Goal: Task Accomplishment & Management: Use online tool/utility

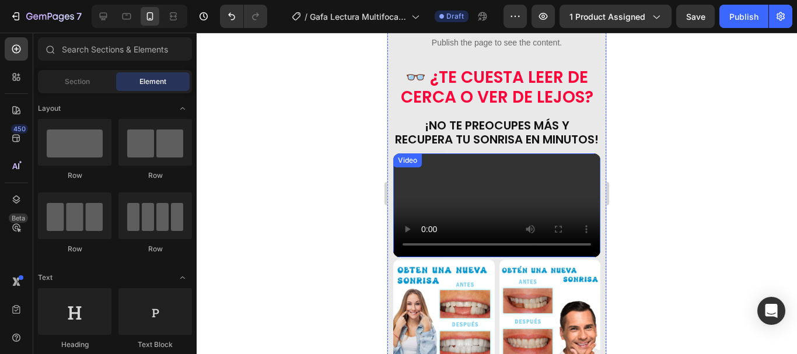
scroll to position [467, 0]
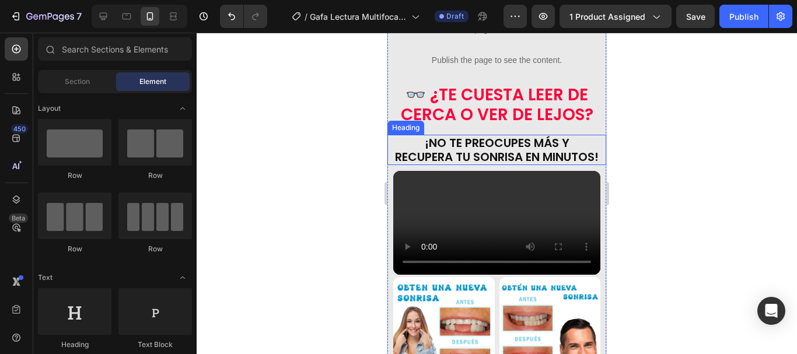
click at [494, 135] on h2 "¡No te preocupes más y recupera tu sonrisa en minutos!" at bounding box center [496, 150] width 207 height 30
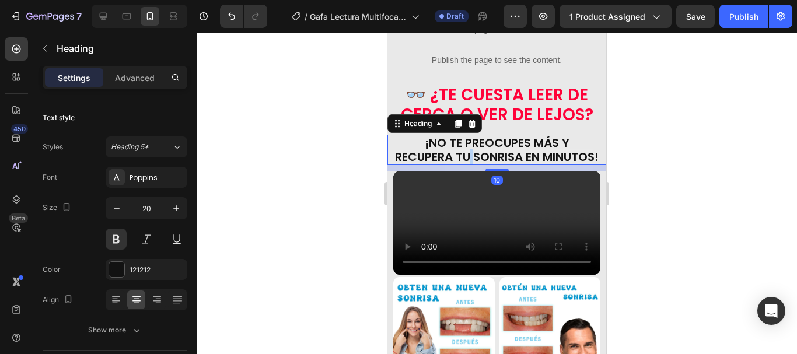
click at [494, 135] on h2 "¡No te preocupes más y recupera tu sonrisa en minutos!" at bounding box center [496, 150] width 207 height 30
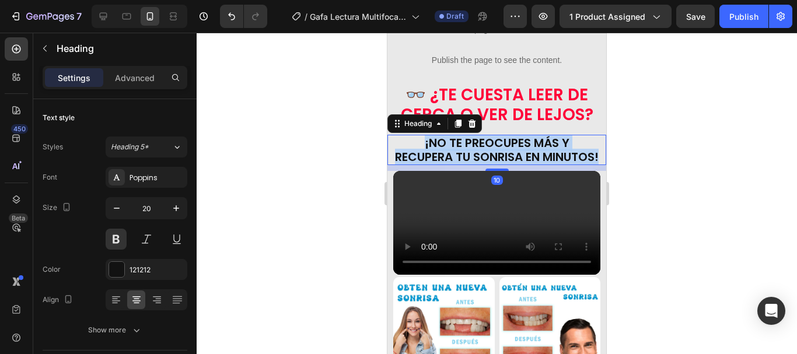
click at [494, 136] on p "¡No te preocupes más y recupera tu sonrisa en minutos!" at bounding box center [496, 150] width 205 height 28
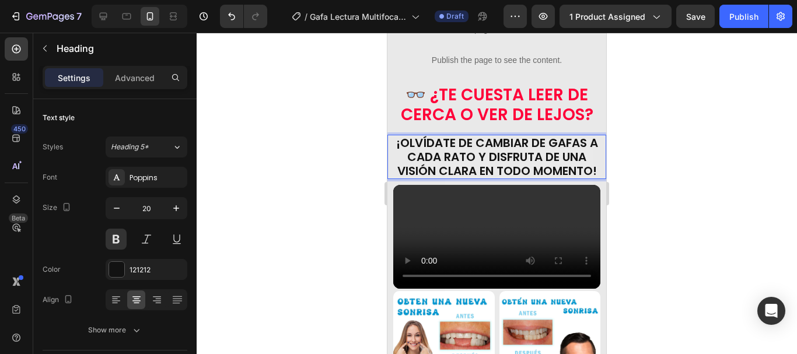
click at [689, 135] on div at bounding box center [497, 193] width 600 height 321
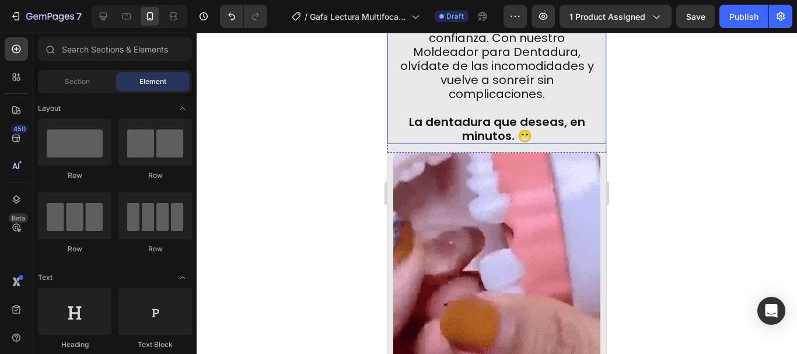
scroll to position [817, 0]
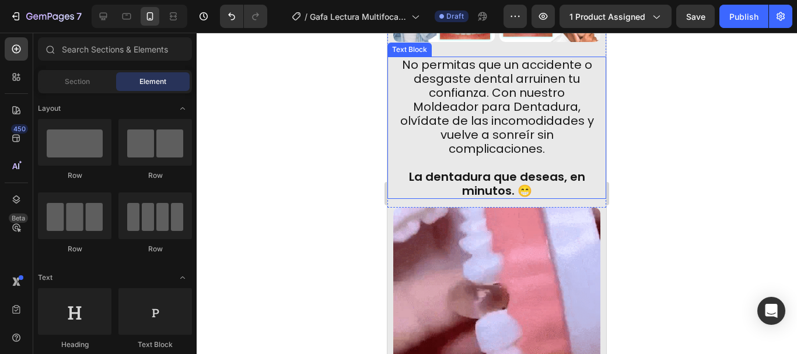
click at [545, 198] on p "No permitas que un accidente o desgaste dental arruinen tu confianza. Con nuest…" at bounding box center [496, 128] width 202 height 140
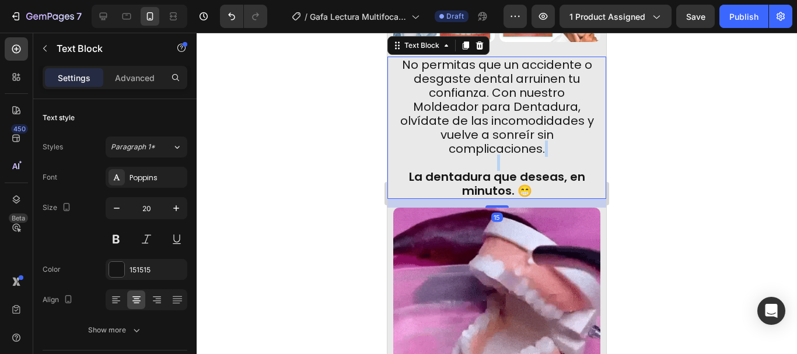
click at [545, 198] on p "No permitas que un accidente o desgaste dental arruinen tu confianza. Con nuest…" at bounding box center [496, 128] width 202 height 140
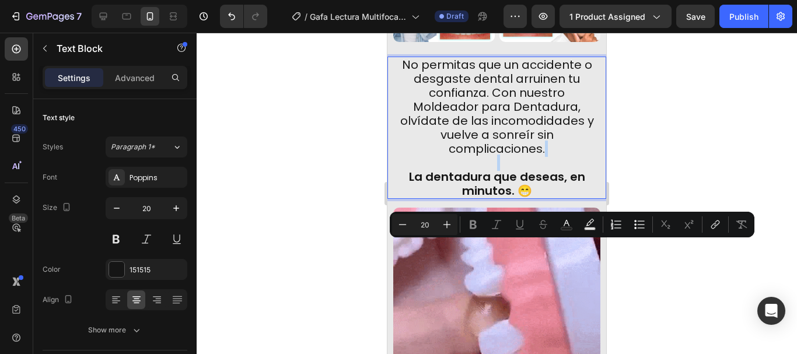
click at [545, 198] on p "No permitas que un accidente o desgaste dental arruinen tu confianza. Con nuest…" at bounding box center [496, 128] width 202 height 140
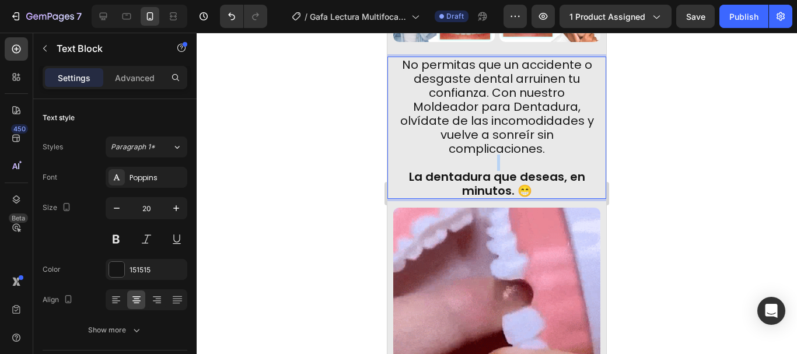
click at [545, 198] on p "No permitas que un accidente o desgaste dental arruinen tu confianza. Con nuest…" at bounding box center [496, 128] width 202 height 140
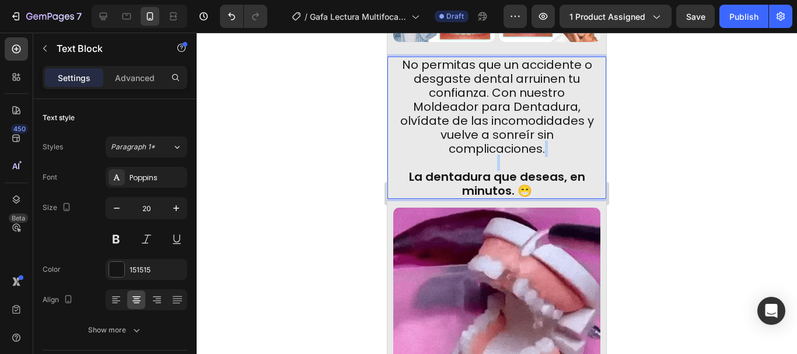
click at [545, 198] on p "No permitas que un accidente o desgaste dental arruinen tu confianza. Con nuest…" at bounding box center [496, 128] width 202 height 140
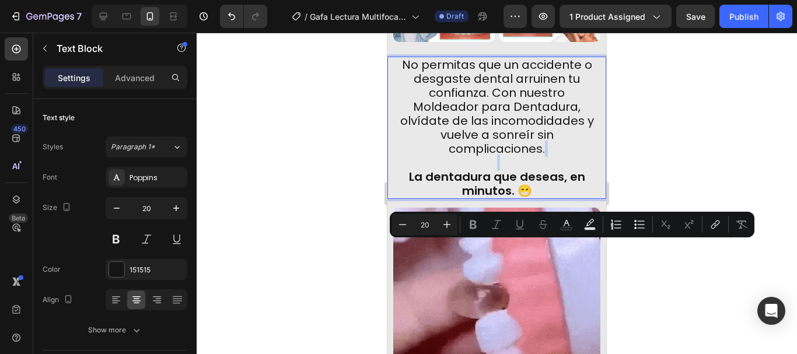
click at [545, 198] on p "No permitas que un accidente o desgaste dental arruinen tu confianza. Con nuest…" at bounding box center [496, 128] width 202 height 140
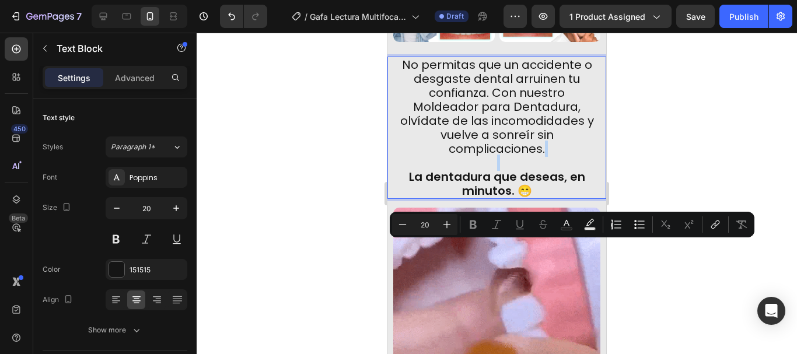
click at [549, 198] on p "No permitas que un accidente o desgaste dental arruinen tu confianza. Con nuest…" at bounding box center [496, 128] width 202 height 140
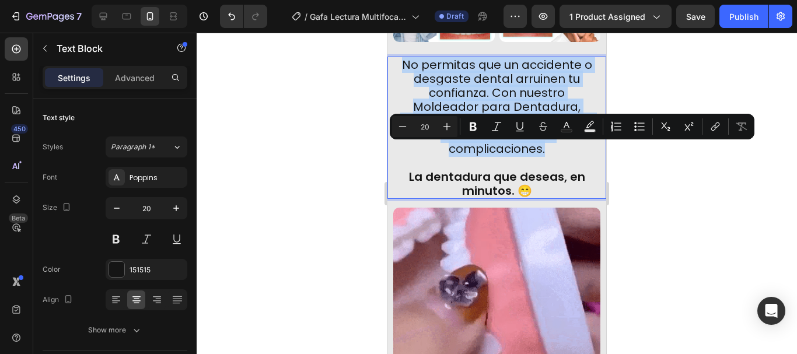
drag, startPoint x: 549, startPoint y: 241, endPoint x: 393, endPoint y: 152, distance: 180.0
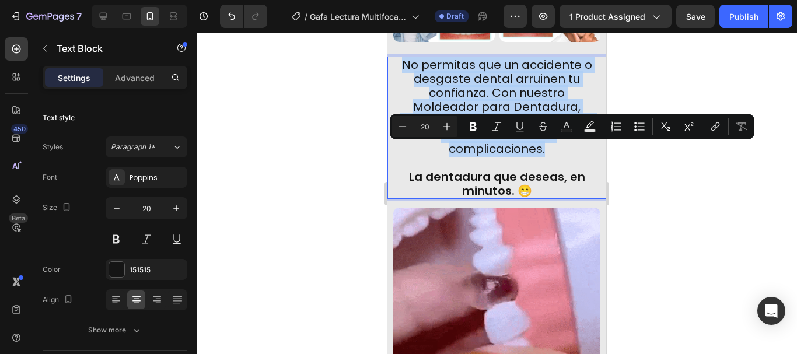
click at [393, 152] on div "No permitas que un accidente o desgaste dental arruinen tu confianza. Con nuest…" at bounding box center [496, 128] width 219 height 142
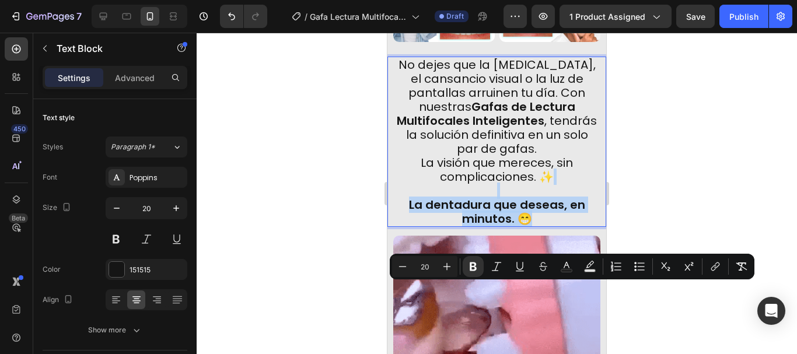
drag, startPoint x: 545, startPoint y: 307, endPoint x: 403, endPoint y: 283, distance: 144.3
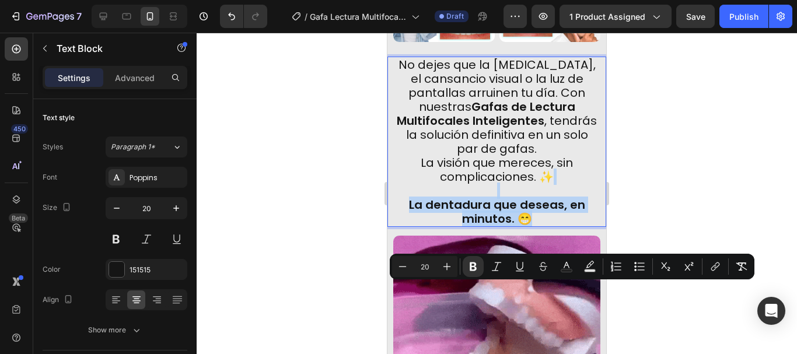
click at [403, 226] on p "La visión que mereces, sin complicaciones. ✨ La dentadura que deseas, en minuto…" at bounding box center [496, 191] width 202 height 70
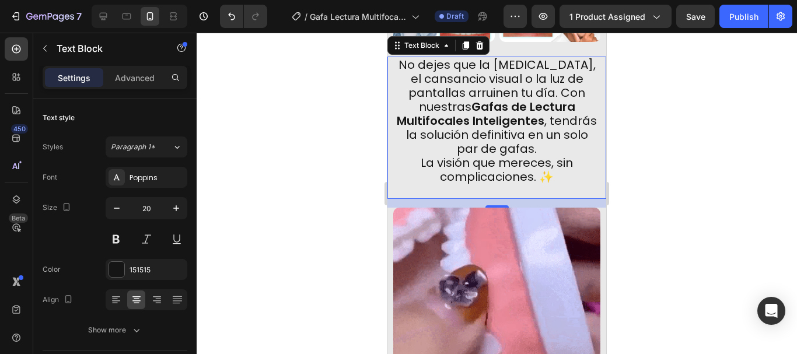
click at [661, 191] on div at bounding box center [497, 193] width 600 height 321
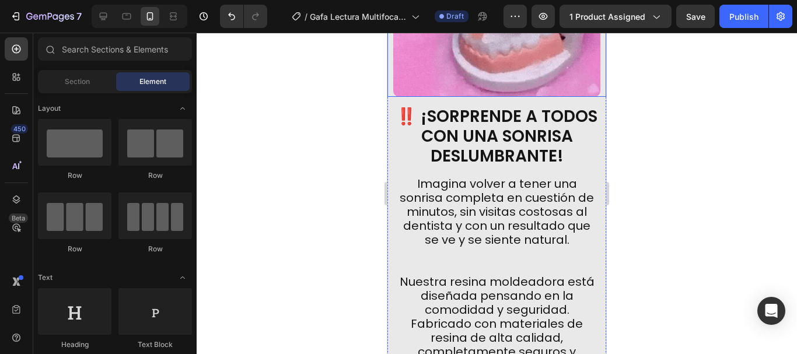
scroll to position [1225, 0]
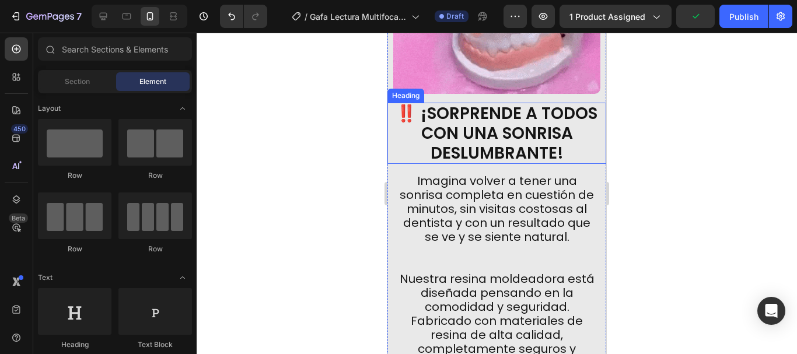
click at [447, 107] on strong "‼️ ¡SORPRENDE A TODOS CON UNA SONRISA DESLUMBRANTE!" at bounding box center [496, 133] width 201 height 62
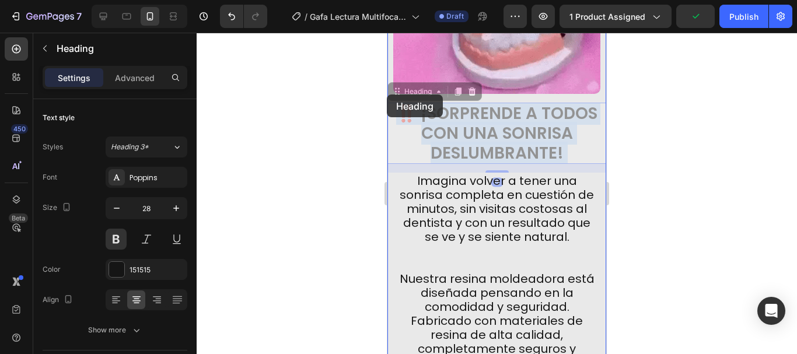
drag, startPoint x: 569, startPoint y: 145, endPoint x: 467, endPoint y: 114, distance: 106.7
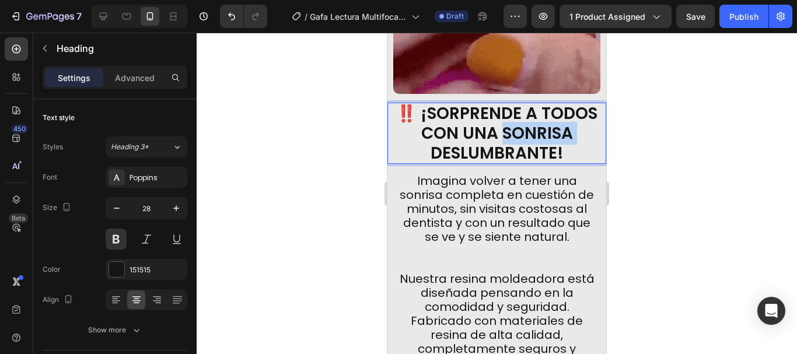
click at [553, 134] on strong "‼️ ¡SORPRENDE A TODOS CON UNA SONRISA DESLUMBRANTE!" at bounding box center [496, 133] width 201 height 62
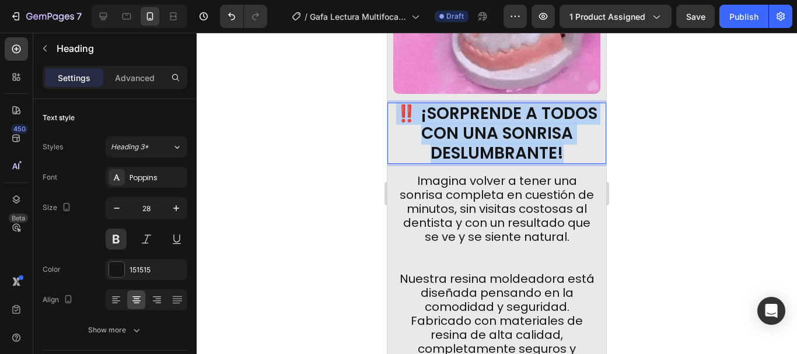
click at [553, 134] on strong "‼️ ¡SORPRENDE A TODOS CON UNA SONRISA DESLUMBRANTE!" at bounding box center [496, 133] width 201 height 62
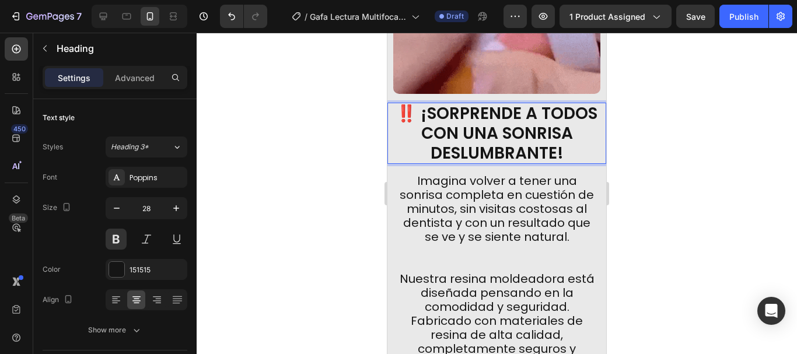
scroll to position [1, 0]
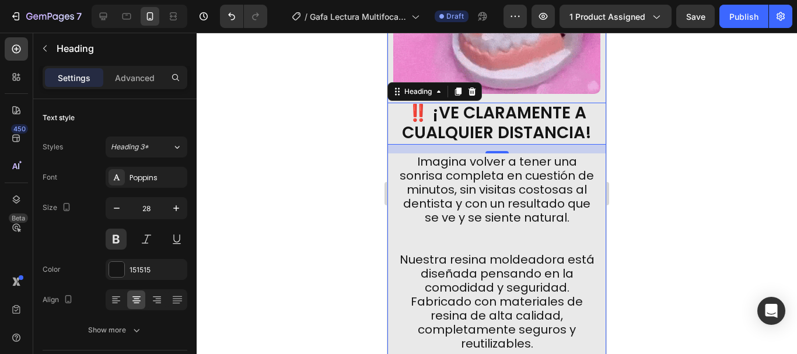
click at [660, 136] on div at bounding box center [497, 193] width 600 height 321
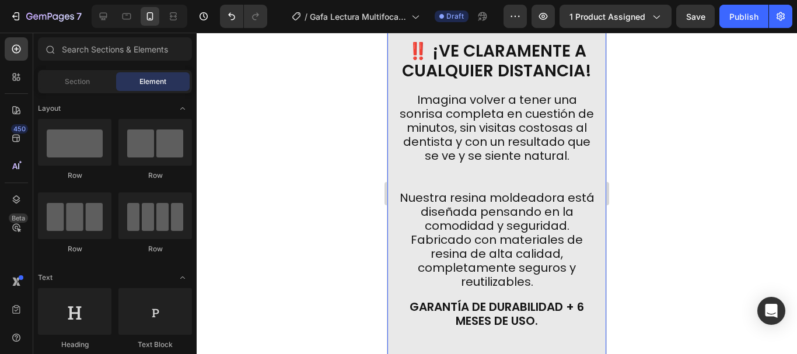
scroll to position [1342, 0]
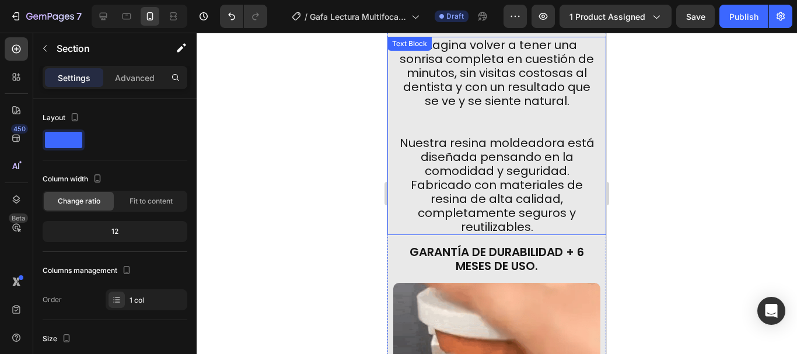
click at [533, 226] on div "Imagina volver a tener una sonrisa completa en cuestión de minutos, sin visitas…" at bounding box center [496, 136] width 219 height 198
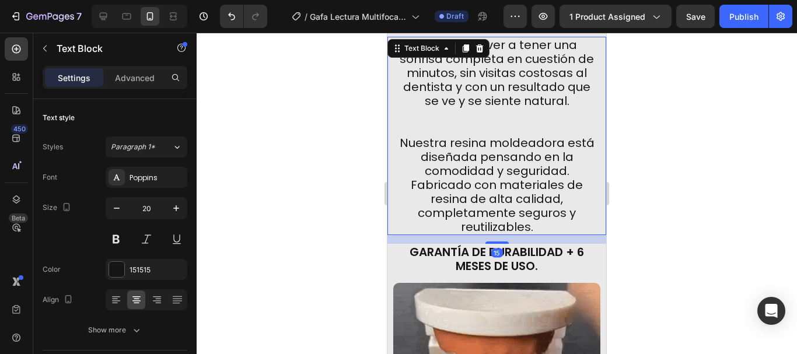
click at [533, 216] on p "Imagina volver a tener una sonrisa completa en cuestión de minutos, sin visitas…" at bounding box center [496, 136] width 202 height 196
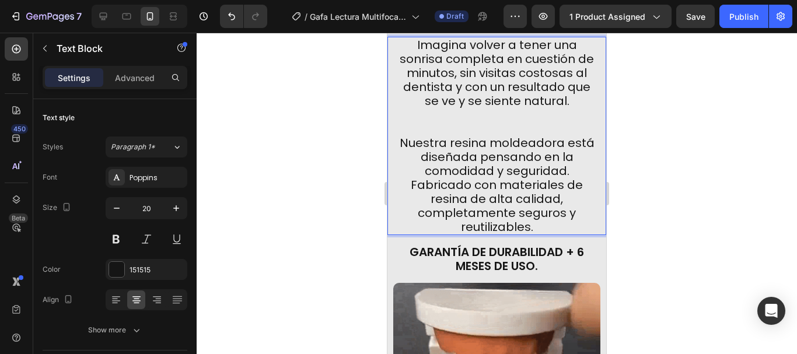
click at [533, 216] on p "Imagina volver a tener una sonrisa completa en cuestión de minutos, sin visitas…" at bounding box center [496, 136] width 202 height 196
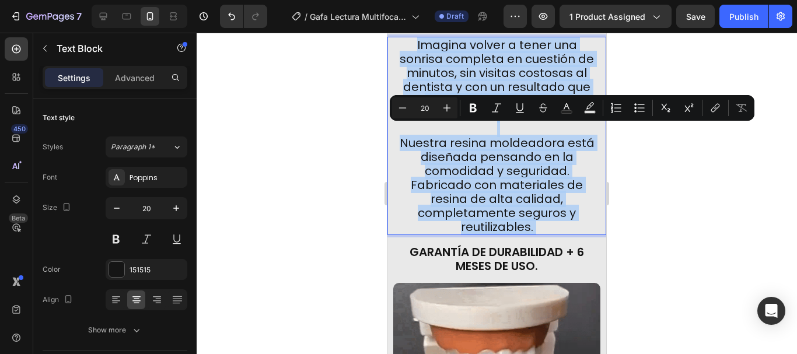
drag, startPoint x: 533, startPoint y: 216, endPoint x: 407, endPoint y: 110, distance: 164.7
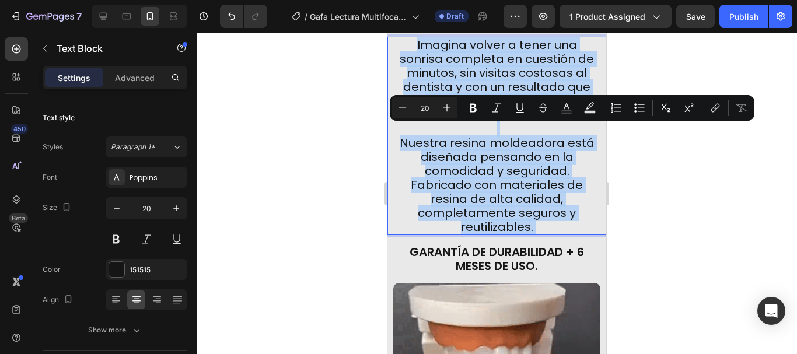
click at [407, 110] on p "Imagina volver a tener una sonrisa completa en cuestión de minutos, sin visitas…" at bounding box center [496, 136] width 202 height 196
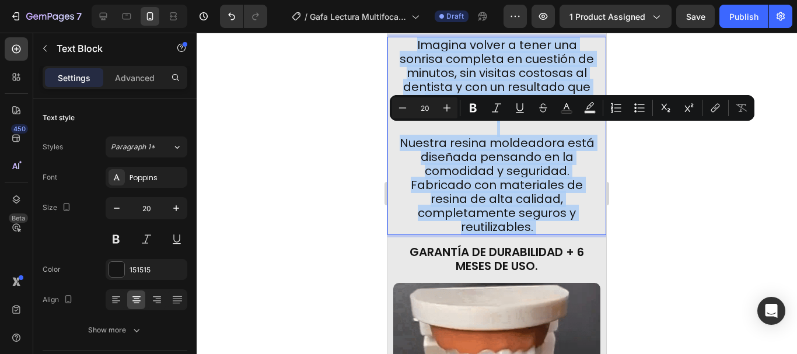
click at [557, 209] on p "Imagina volver a tener una sonrisa completa en cuestión de minutos, sin visitas…" at bounding box center [496, 136] width 202 height 196
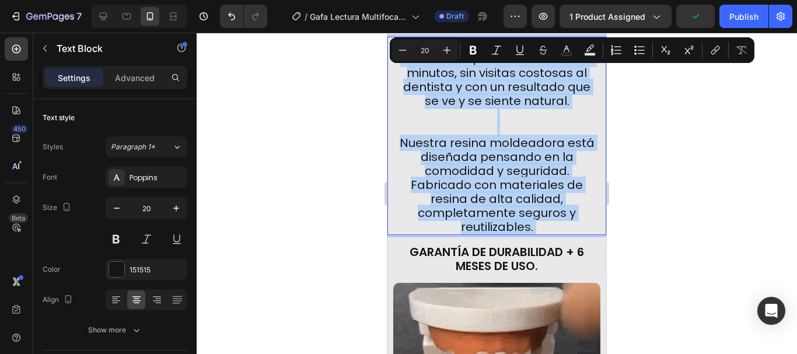
drag, startPoint x: 529, startPoint y: 220, endPoint x: 367, endPoint y: 61, distance: 226.8
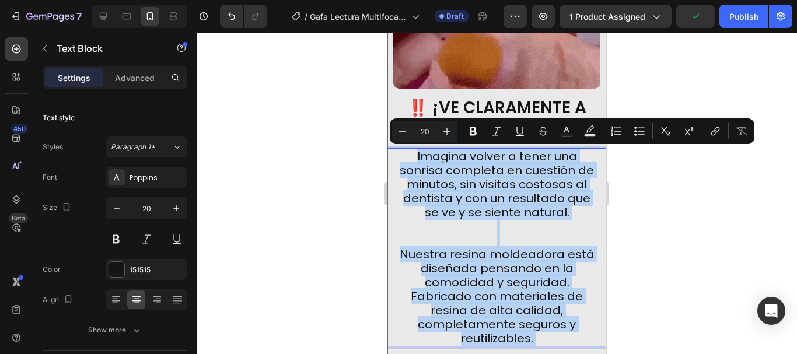
scroll to position [1225, 0]
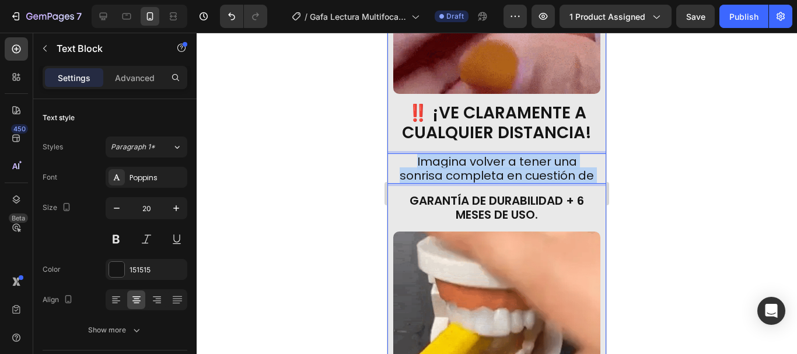
drag, startPoint x: 452, startPoint y: 164, endPoint x: 391, endPoint y: 136, distance: 67.3
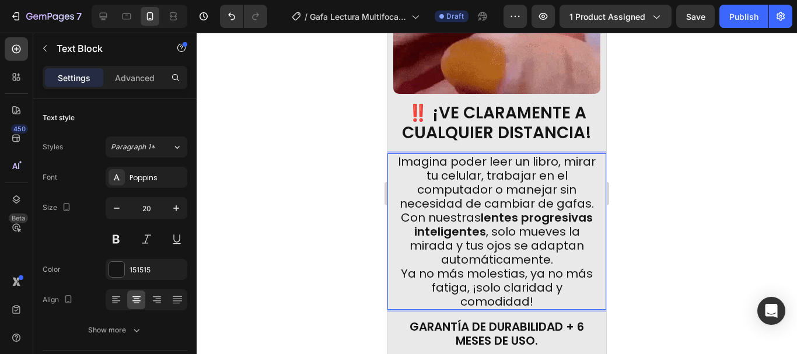
click at [652, 155] on div at bounding box center [497, 193] width 600 height 321
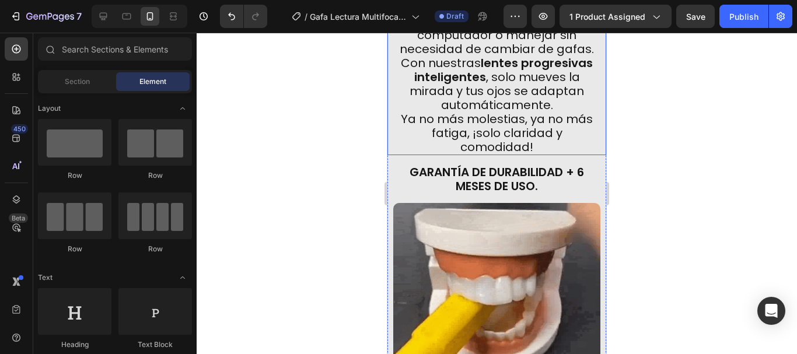
scroll to position [1400, 0]
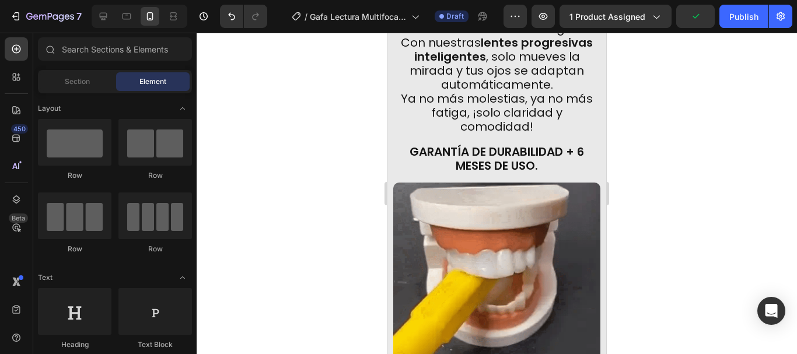
click at [698, 221] on div at bounding box center [497, 193] width 600 height 321
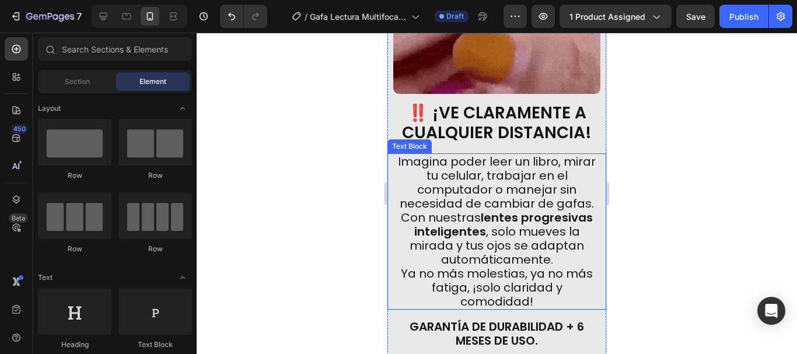
scroll to position [1458, 0]
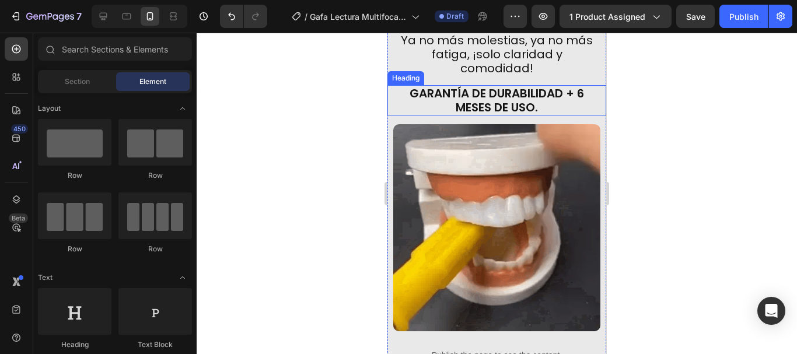
click at [535, 85] on strong "GARANTÍA DE DURABILIDAD + 6 MESES DE USO." at bounding box center [496, 100] width 174 height 30
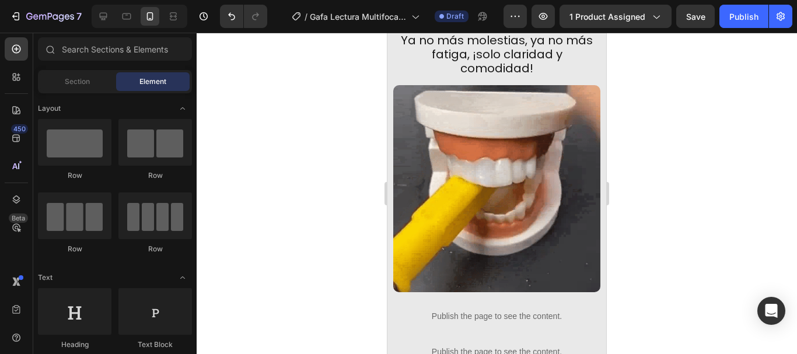
click at [665, 148] on div at bounding box center [497, 193] width 600 height 321
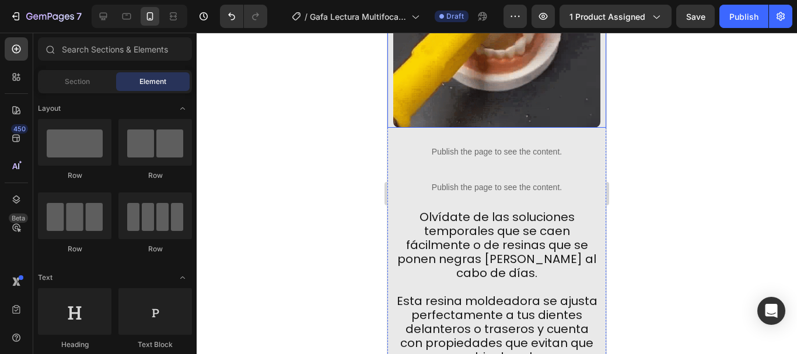
scroll to position [1680, 0]
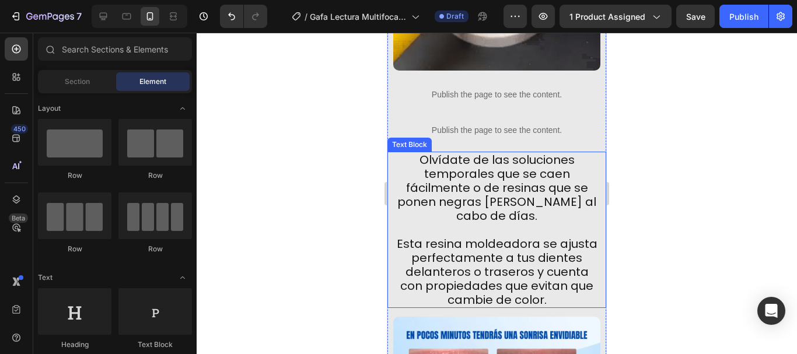
click at [567, 277] on p "Esta resina moldeadora se ajusta perfectamente a tus dientes delanteros o trase…" at bounding box center [496, 272] width 202 height 70
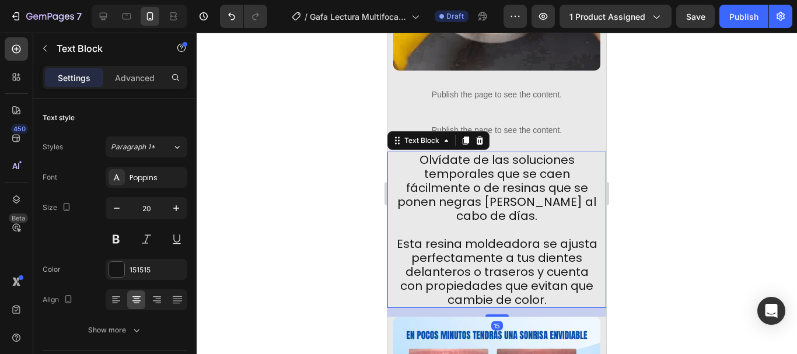
click at [567, 277] on p "Esta resina moldeadora se ajusta perfectamente a tus dientes delanteros o trase…" at bounding box center [496, 272] width 202 height 70
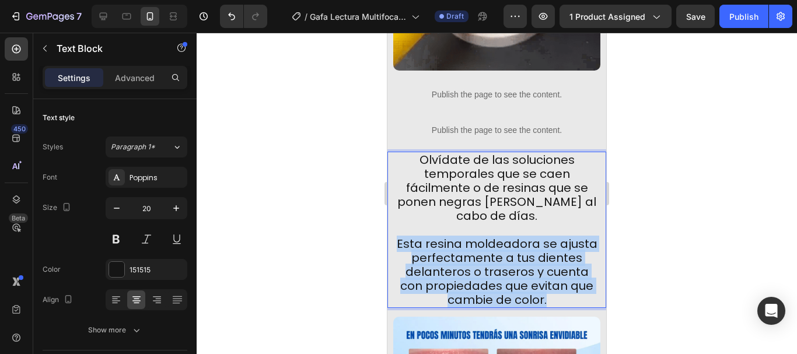
click at [567, 277] on p "Esta resina moldeadora se ajusta perfectamente a tus dientes delanteros o trase…" at bounding box center [496, 272] width 202 height 70
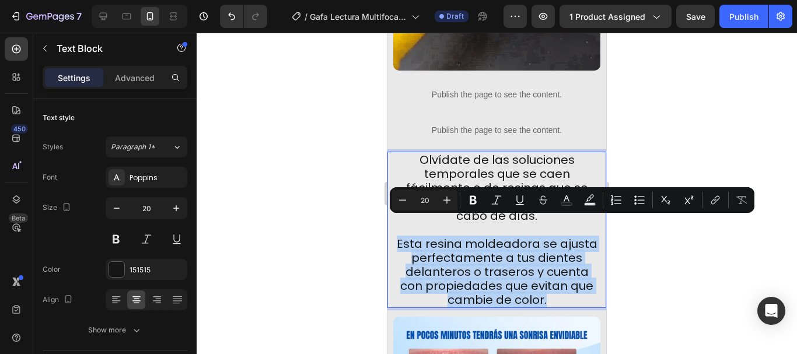
click at [577, 278] on p "Esta resina moldeadora se ajusta perfectamente a tus dientes delanteros o trase…" at bounding box center [496, 272] width 202 height 70
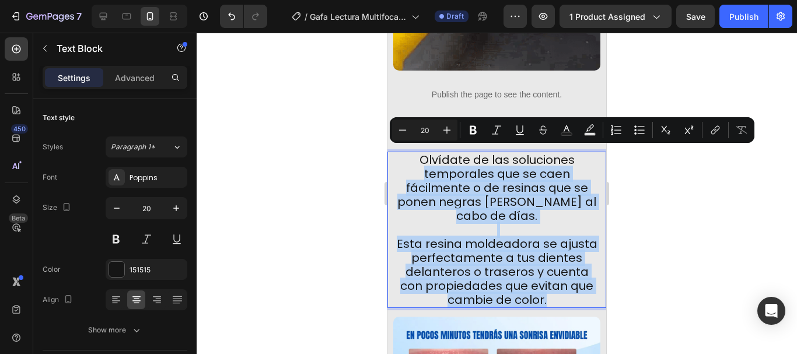
drag, startPoint x: 576, startPoint y: 282, endPoint x: 414, endPoint y: 150, distance: 208.1
click at [414, 152] on div "Olvídate de las soluciones temporales que se caen fácilmente o de resinas que s…" at bounding box center [496, 230] width 205 height 156
click at [414, 153] on p "Olvídate de las soluciones temporales que se caen fácilmente o de resinas que s…" at bounding box center [496, 188] width 202 height 70
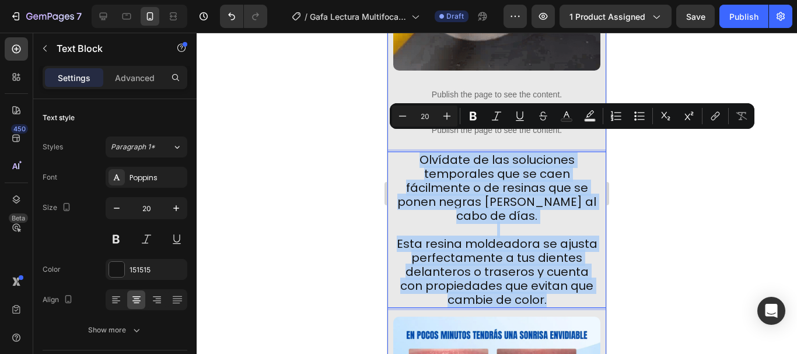
drag, startPoint x: 575, startPoint y: 285, endPoint x: 404, endPoint y: 131, distance: 230.1
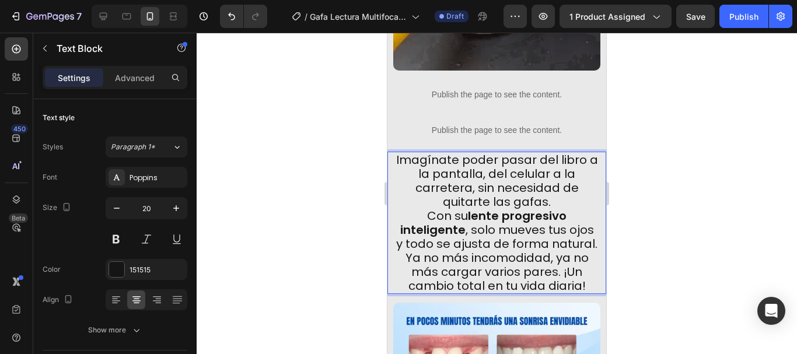
click at [690, 201] on div at bounding box center [497, 193] width 600 height 321
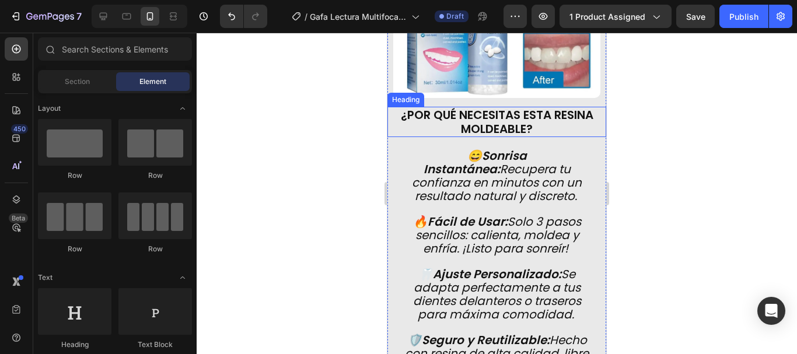
scroll to position [2263, 0]
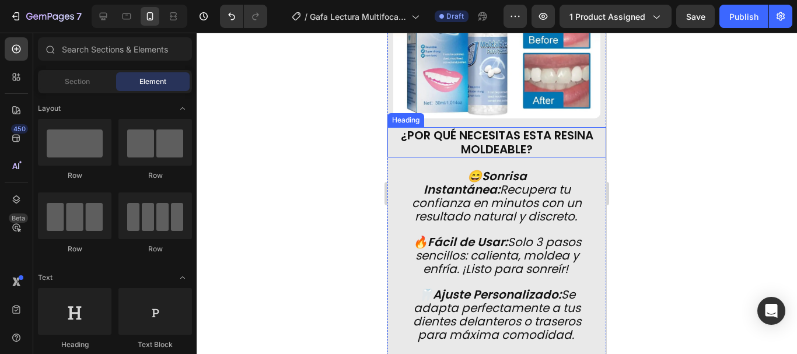
click at [520, 127] on strong "¿Por qué necesitas esta resina moldeable?" at bounding box center [497, 142] width 192 height 30
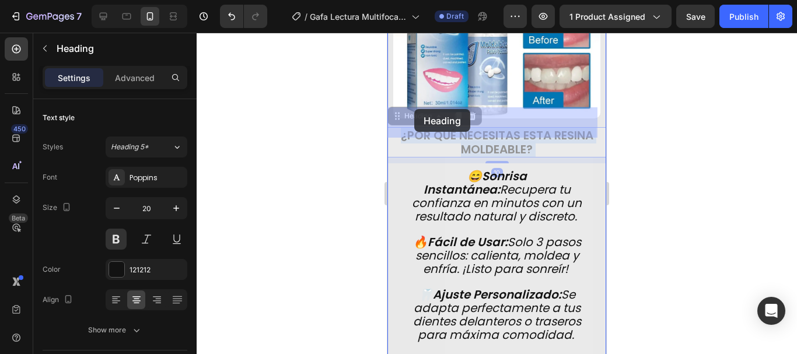
drag, startPoint x: 557, startPoint y: 128, endPoint x: 414, endPoint y: 109, distance: 144.2
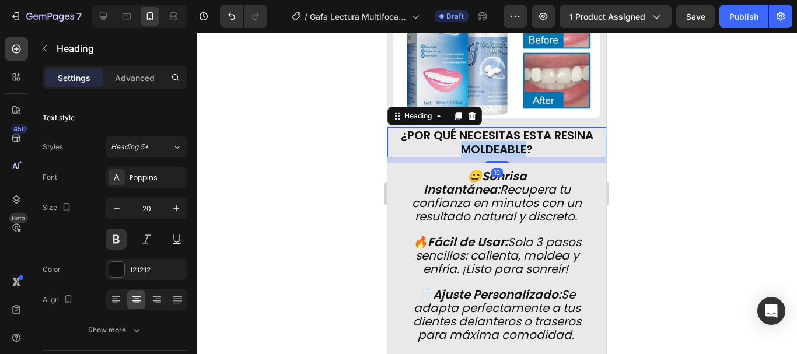
click at [519, 129] on strong "¿Por qué necesitas esta resina moldeable?" at bounding box center [497, 142] width 192 height 30
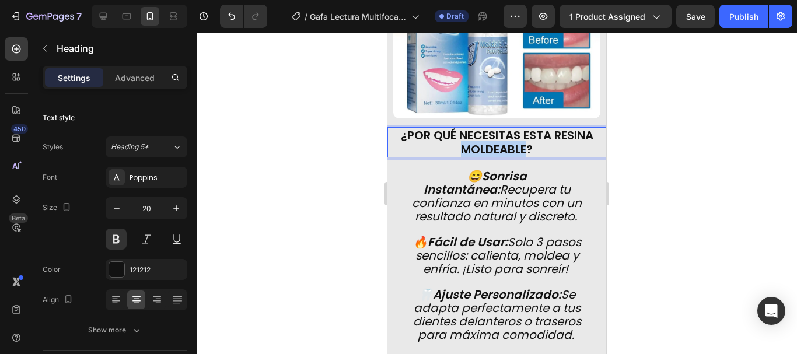
click at [519, 129] on strong "¿Por qué necesitas esta resina moldeable?" at bounding box center [497, 142] width 192 height 30
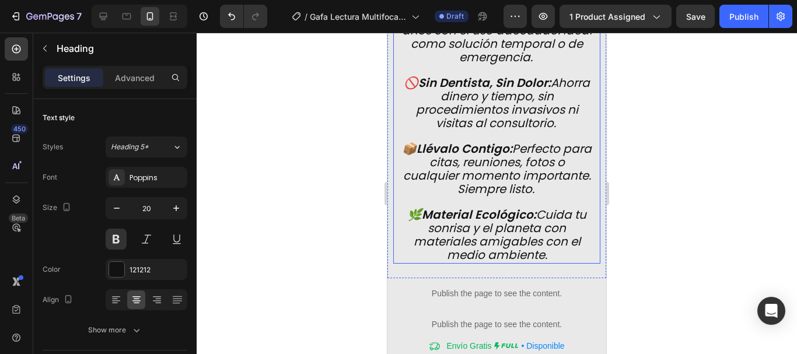
scroll to position [2671, 0]
click at [550, 228] on span "🌿 Material Ecológico: Cuida tu sonrisa y el planeta con materiales amigables co…" at bounding box center [496, 235] width 179 height 57
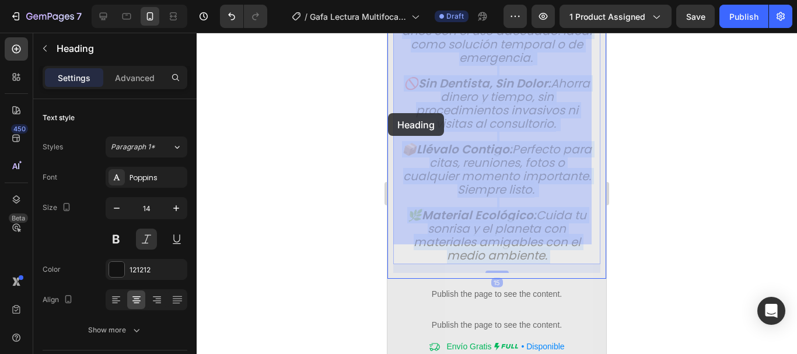
drag, startPoint x: 551, startPoint y: 237, endPoint x: 533, endPoint y: 200, distance: 40.7
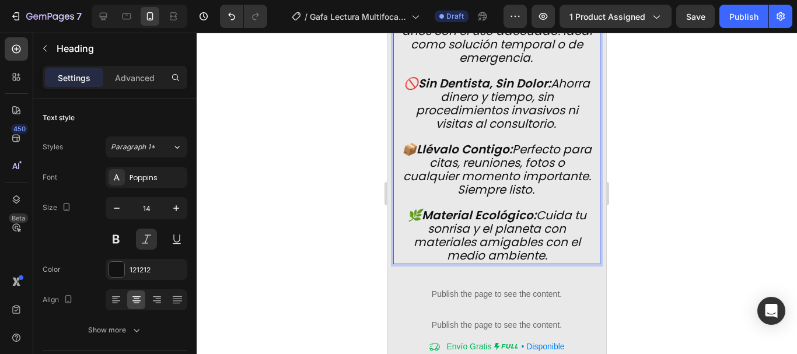
click at [551, 243] on p "😄 Sonrisa Instantánea: Recupera tu confianza en minutos con un resultado natura…" at bounding box center [496, 5] width 193 height 515
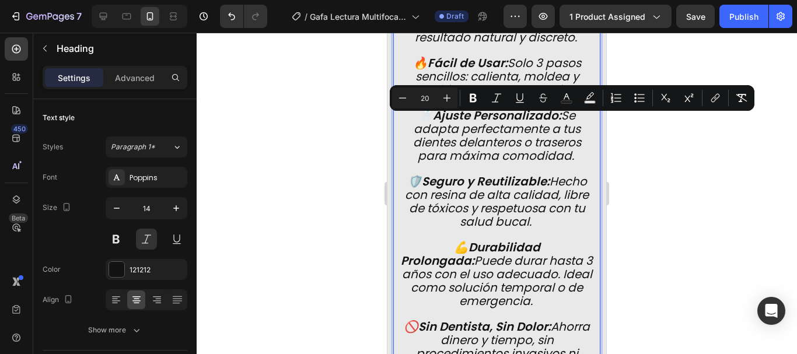
scroll to position [2321, 0]
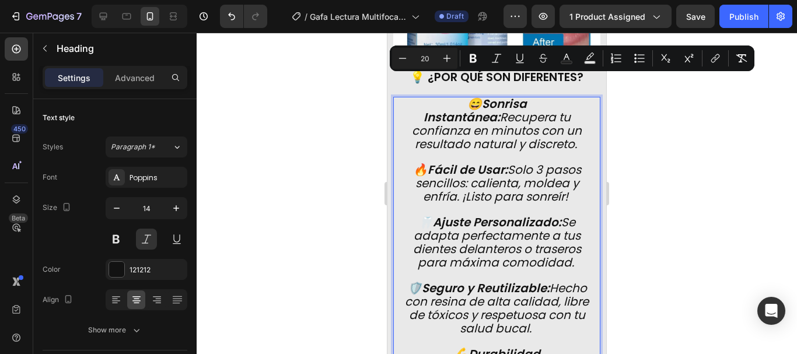
drag, startPoint x: 547, startPoint y: 239, endPoint x: 425, endPoint y: 87, distance: 194.9
click at [425, 98] on p "😄 Sonrisa Instantánea: Recupera tu confianza en minutos con un resultado natura…" at bounding box center [496, 355] width 193 height 515
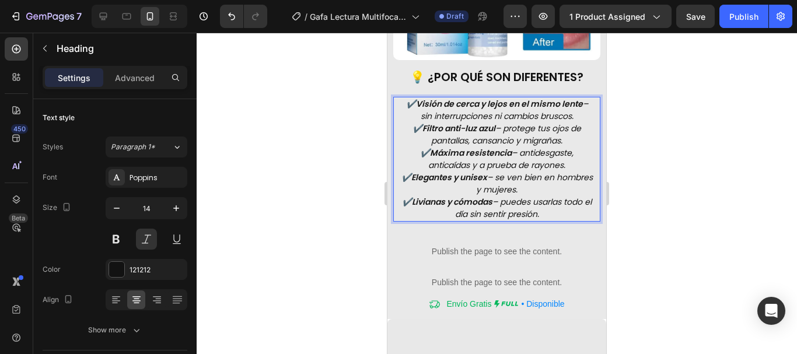
click at [641, 170] on div at bounding box center [497, 193] width 600 height 321
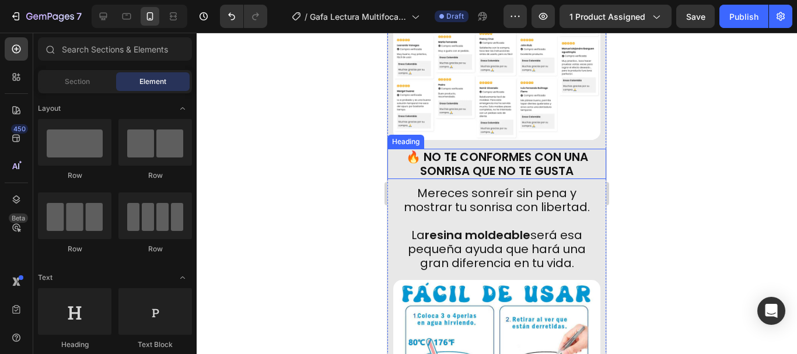
scroll to position [2671, 0]
click at [549, 161] on strong "🔥 NO TE conformes CON UNA SONRISA QUE NO TE GUSTA" at bounding box center [497, 164] width 182 height 30
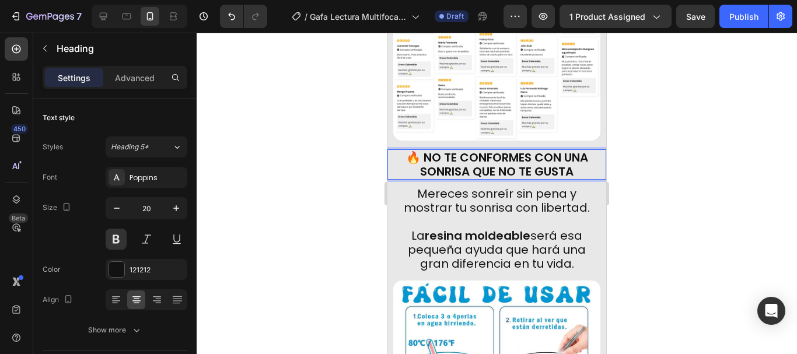
click at [572, 161] on h2 "🔥 NO TE conformes CON UNA SONRISA QUE NO TE GUSTA" at bounding box center [496, 164] width 207 height 30
click at [572, 161] on p "🔥 NO TE conformes CON UNA SONRISA QUE NO TE GUSTA" at bounding box center [496, 164] width 205 height 28
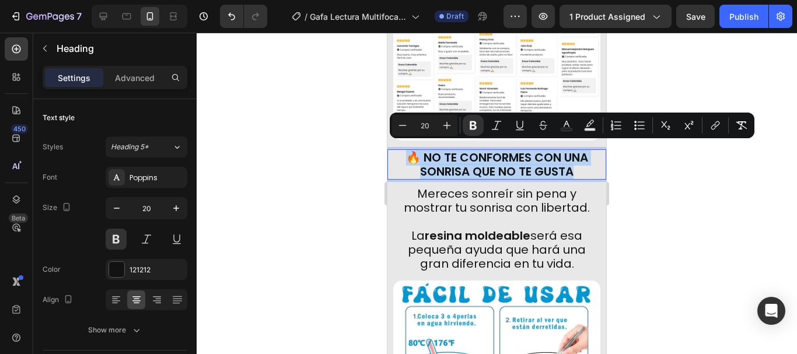
drag, startPoint x: 576, startPoint y: 163, endPoint x: 404, endPoint y: 147, distance: 172.8
click at [404, 150] on p "🔥 NO TE conformes CON UNA SONRISA QUE NO TE GUSTA" at bounding box center [496, 164] width 205 height 28
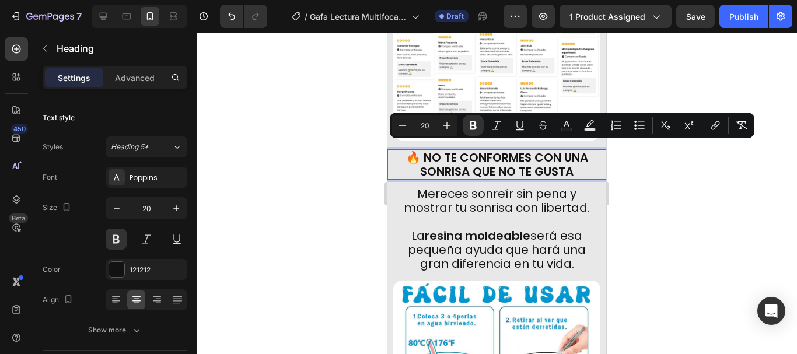
click at [491, 161] on strong "🔥 NO TE conformes CON UNA SONRISA QUE NO TE GUSTA" at bounding box center [497, 164] width 182 height 30
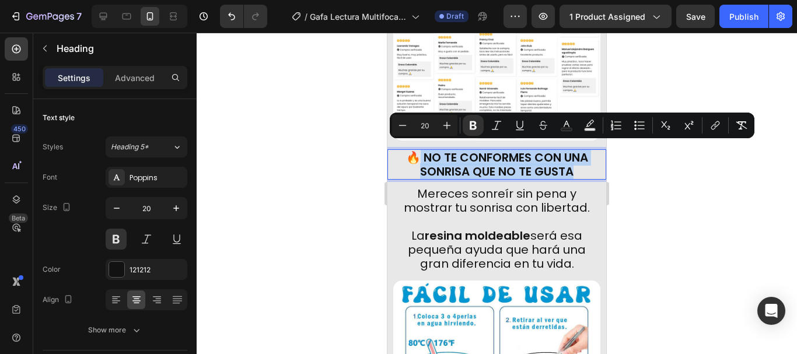
drag, startPoint x: 575, startPoint y: 163, endPoint x: 409, endPoint y: 146, distance: 165.9
click at [409, 150] on p "🔥 NO TE conformes CON UNA SONRISA QUE NO TE GUSTA" at bounding box center [496, 164] width 205 height 28
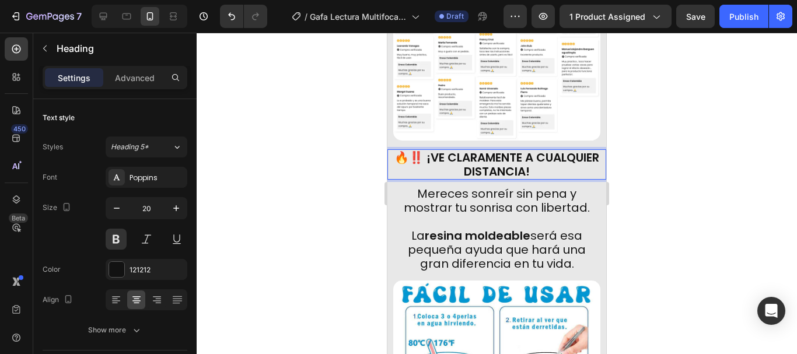
click at [448, 149] on strong "🔥‼️ ¡VE CLARAMENTE A CUALQUIER DISTANCIA!" at bounding box center [496, 164] width 205 height 30
click at [642, 183] on div at bounding box center [497, 193] width 600 height 321
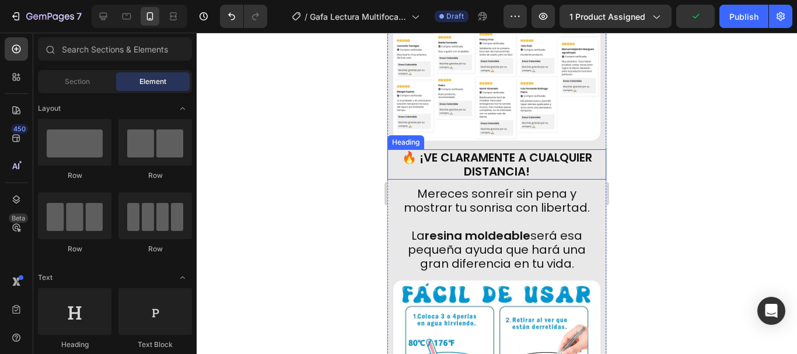
scroll to position [2730, 0]
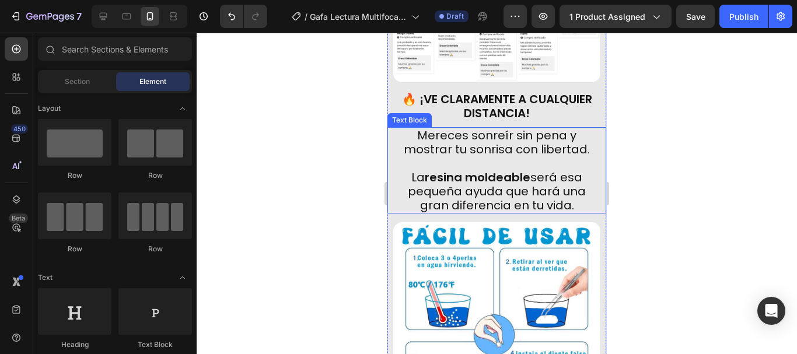
click at [556, 192] on p "La resina moldeable será esa pequeña ayuda que hará una gran diferencia en tu v…" at bounding box center [496, 191] width 202 height 42
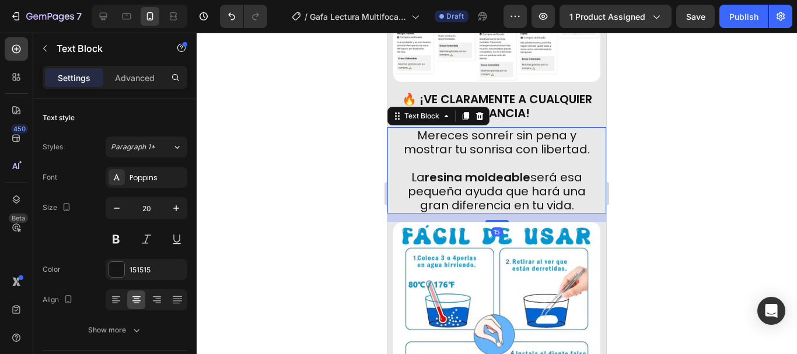
click at [572, 199] on p "La resina moldeable será esa pequeña ayuda que hará una gran diferencia en tu v…" at bounding box center [496, 191] width 202 height 42
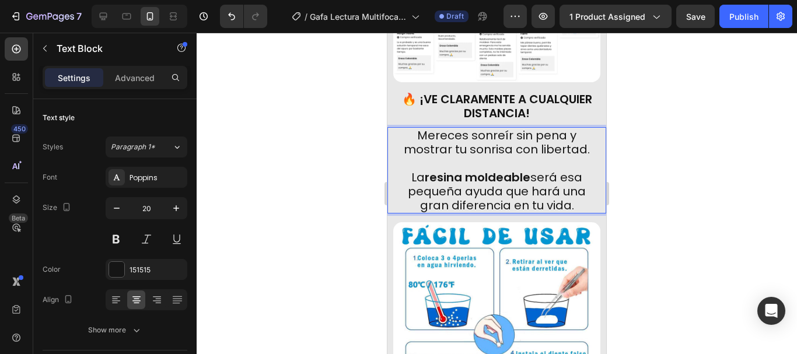
click at [572, 199] on p "La resina moldeable será esa pequeña ayuda que hará una gran diferencia en tu v…" at bounding box center [496, 191] width 202 height 42
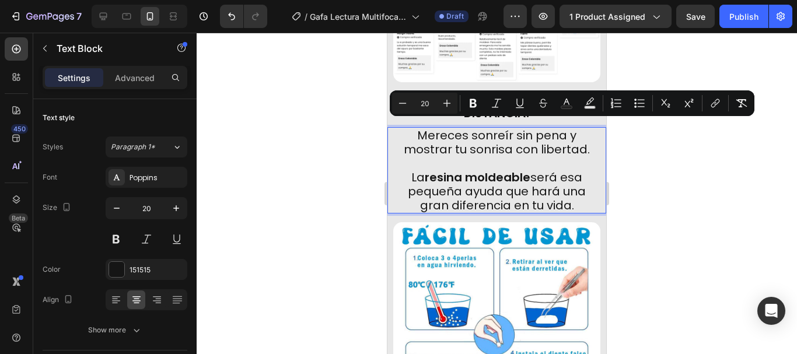
drag, startPoint x: 572, startPoint y: 199, endPoint x: 402, endPoint y: 128, distance: 184.3
click at [402, 128] on div "Mereces sonreír sin pena y mostrar tu sonrisa con libertad. La resina moldeable…" at bounding box center [496, 170] width 205 height 86
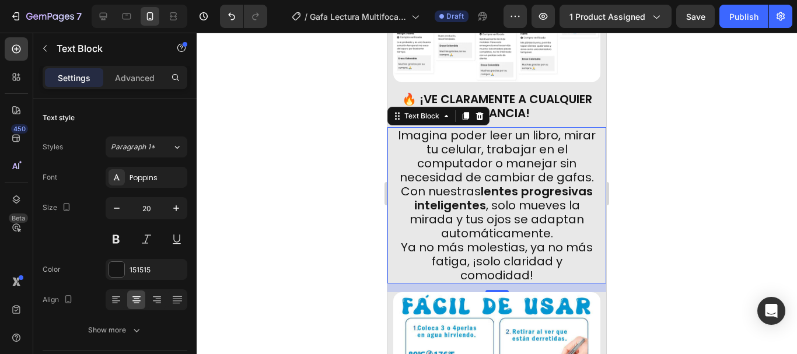
click at [642, 148] on div at bounding box center [497, 193] width 600 height 321
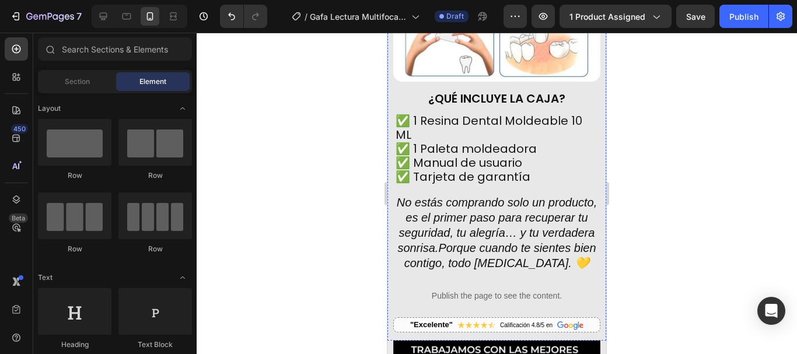
scroll to position [3080, 0]
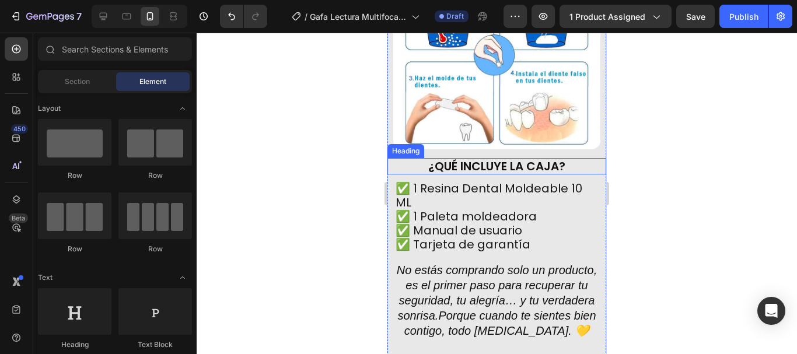
click at [549, 158] on strong "¿QUÉ INCLUYE LA CAJA?" at bounding box center [496, 166] width 137 height 16
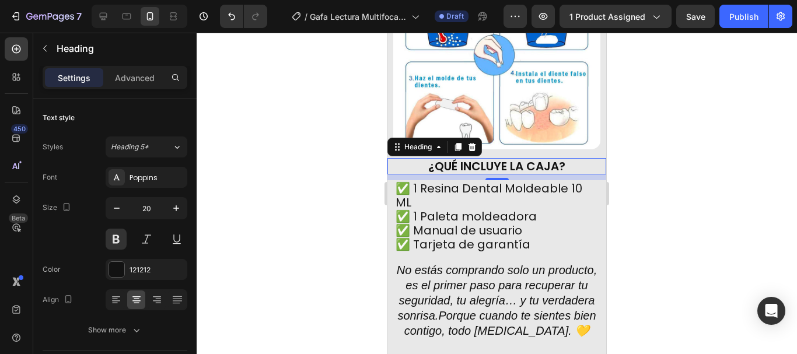
click at [565, 158] on h2 "¿QUÉ INCLUYE LA CAJA?" at bounding box center [496, 166] width 207 height 16
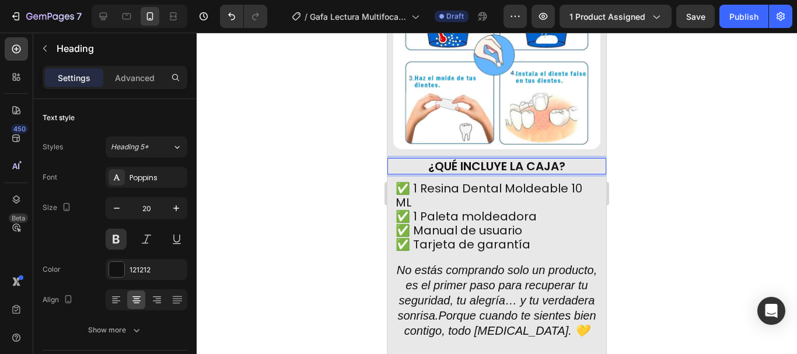
click at [565, 159] on p "¿QUÉ INCLUYE LA CAJA?" at bounding box center [496, 166] width 205 height 14
click at [669, 173] on div at bounding box center [497, 193] width 600 height 321
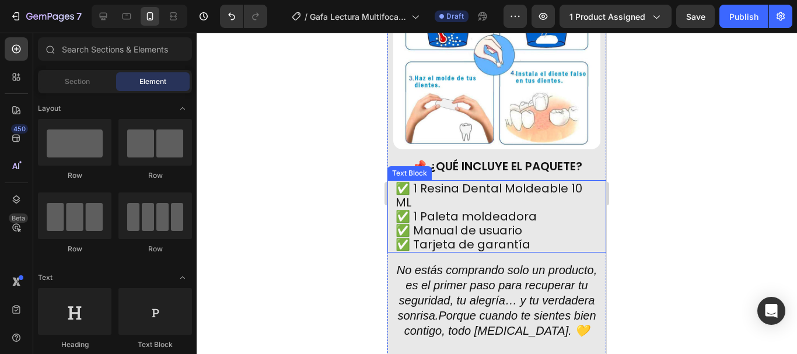
click at [534, 223] on p "✅ Manual de usuario" at bounding box center [496, 230] width 202 height 14
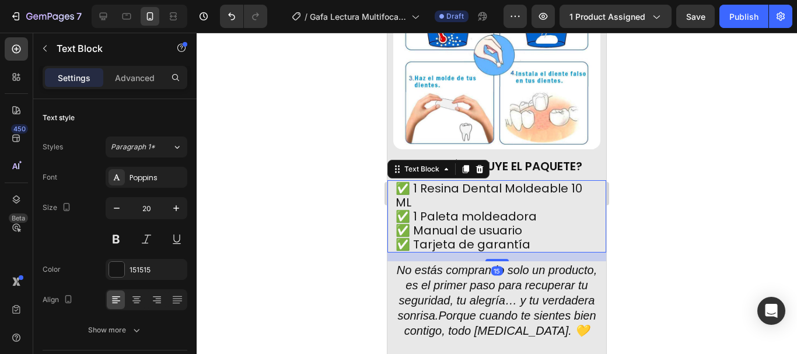
click at [534, 223] on p "✅ Manual de usuario" at bounding box center [496, 230] width 202 height 14
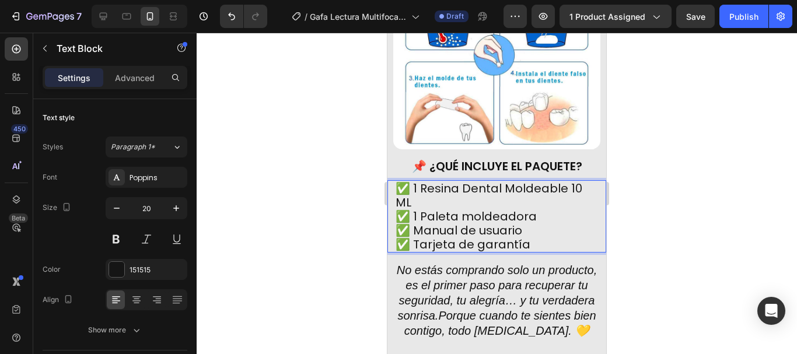
click at [535, 237] on p "✅ Tarjeta de garantía" at bounding box center [496, 244] width 202 height 14
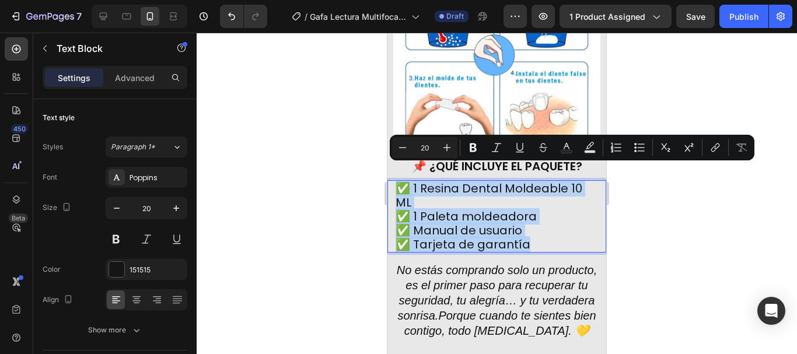
drag, startPoint x: 533, startPoint y: 232, endPoint x: 772, endPoint y: 208, distance: 240.4
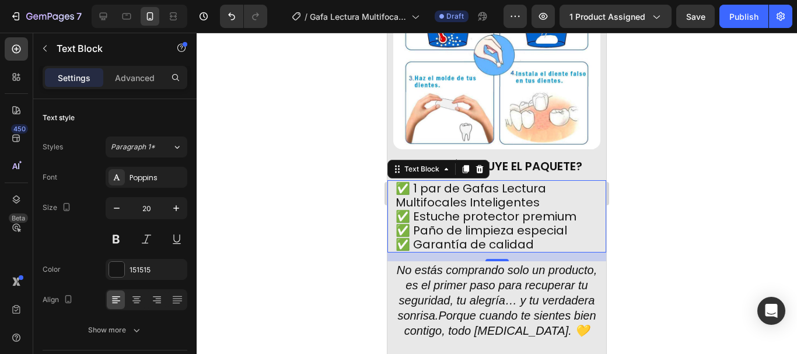
click at [673, 156] on div at bounding box center [497, 193] width 600 height 321
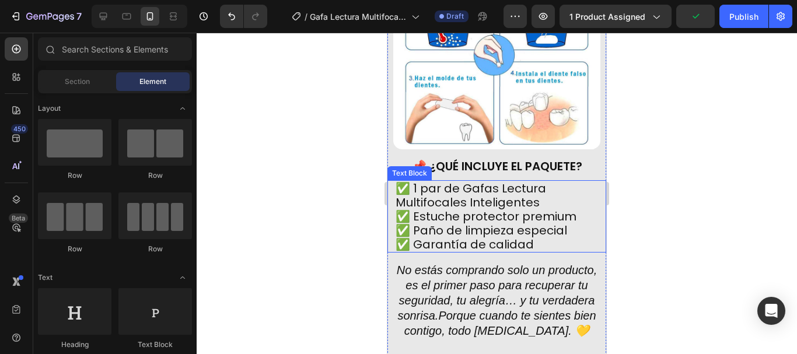
click at [542, 189] on p "✅ 1 par de Gafas Lectura Multifocales Inteligentes ✅ Estuche protector premium …" at bounding box center [496, 216] width 202 height 70
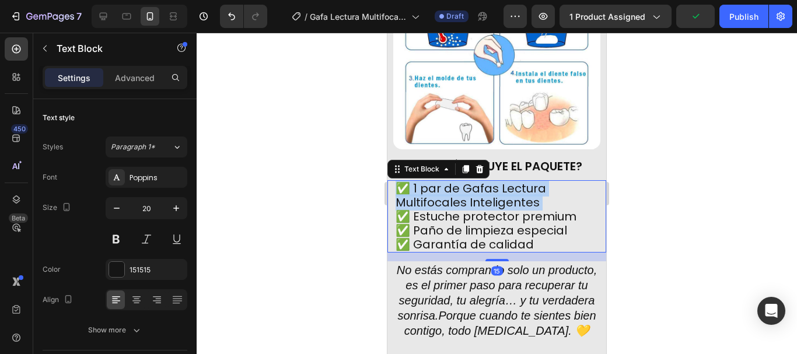
click at [542, 188] on p "✅ 1 par de Gafas Lectura Multifocales Inteligentes ✅ Estuche protector premium …" at bounding box center [496, 216] width 202 height 70
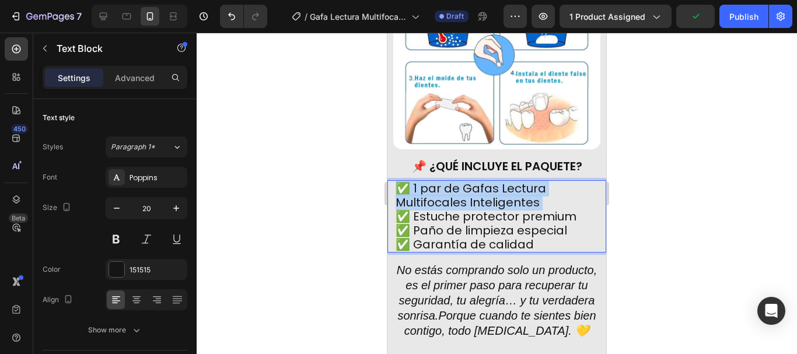
click at [542, 188] on p "✅ 1 par de Gafas Lectura Multifocales Inteligentes ✅ Estuche protector premium …" at bounding box center [496, 216] width 202 height 70
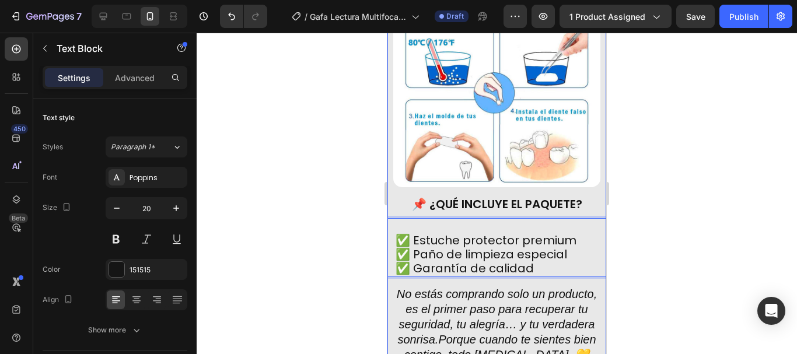
scroll to position [3021, 0]
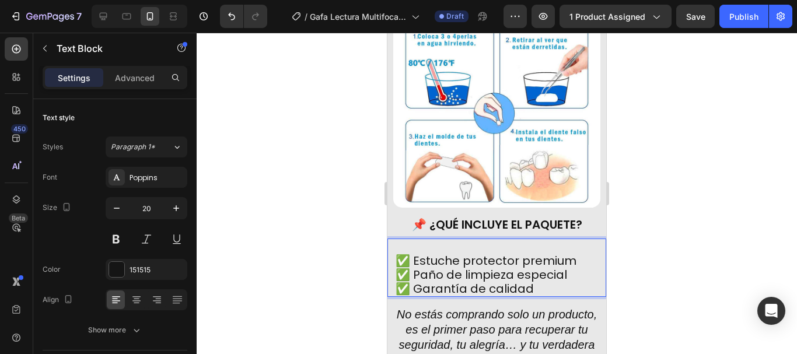
click at [566, 254] on p "✅ Estuche protector premium ✅ Paño de limpieza especial ✅ Garantía de calidad" at bounding box center [496, 275] width 202 height 42
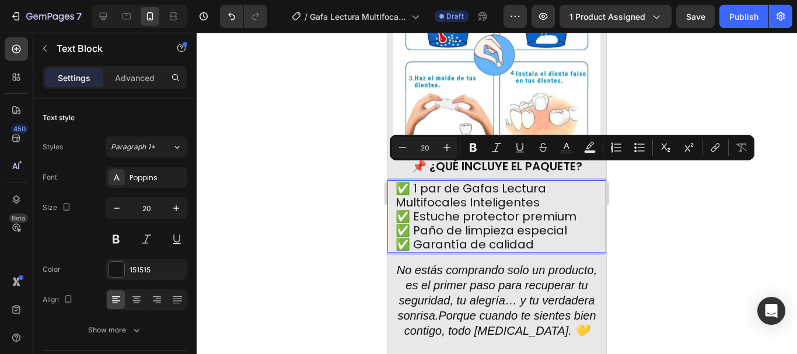
click at [556, 191] on p "✅ 1 par de Gafas Lectura Multifocales Inteligentes ✅ Estuche protector premium …" at bounding box center [496, 216] width 202 height 70
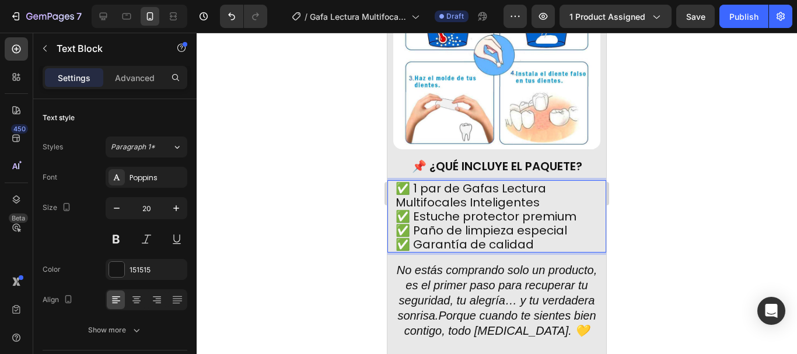
click at [546, 187] on p "✅ 1 par de Gafas Lectura Multifocales Inteligentes ✅ Estuche protector premium …" at bounding box center [496, 216] width 202 height 70
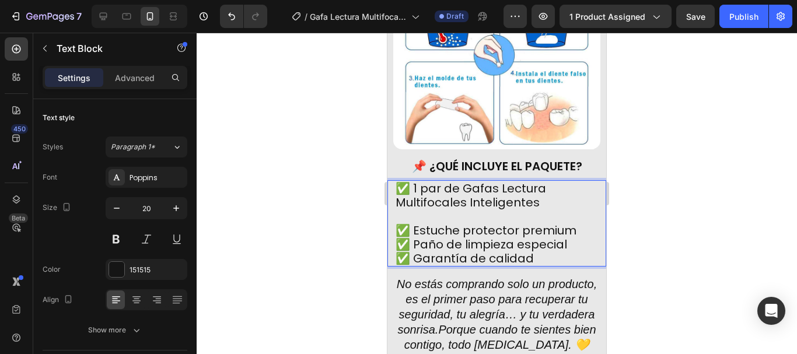
click at [582, 217] on p "⁠⁠⁠⁠⁠⁠⁠ ✅ Estuche protector premium ✅ Paño de limpieza especial ✅ Garantía de c…" at bounding box center [496, 237] width 202 height 56
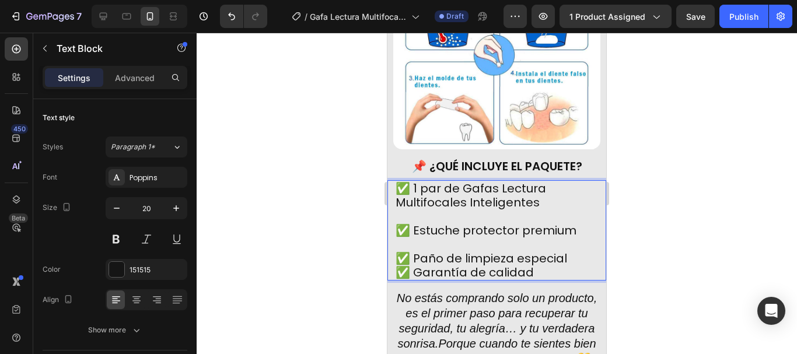
click at [568, 244] on p "⁠⁠⁠⁠⁠⁠⁠ ✅ Paño de limpieza especial ✅ Garantía de calidad" at bounding box center [496, 258] width 202 height 42
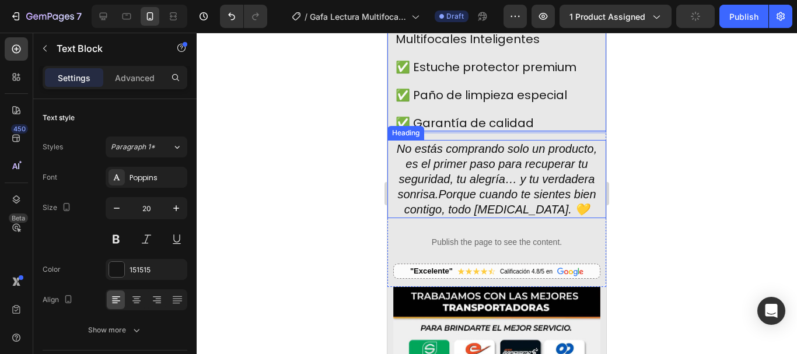
scroll to position [3255, 0]
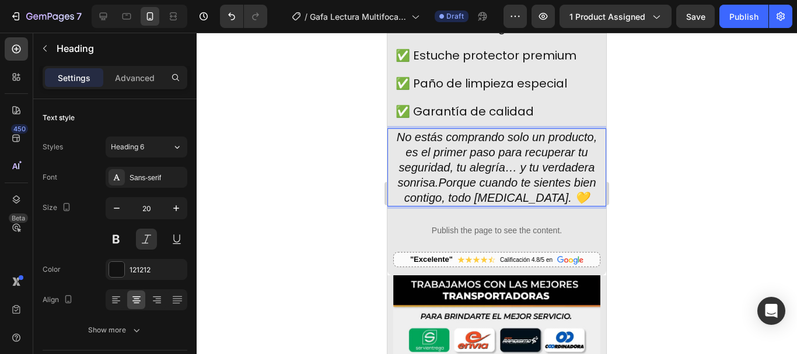
click at [511, 195] on h2 "No estás comprando solo un producto, es el primer paso para recuperar tu seguri…" at bounding box center [496, 167] width 207 height 78
click at [511, 195] on p "No estás comprando solo un producto, es el primer paso para recuperar tu seguri…" at bounding box center [496, 167] width 205 height 76
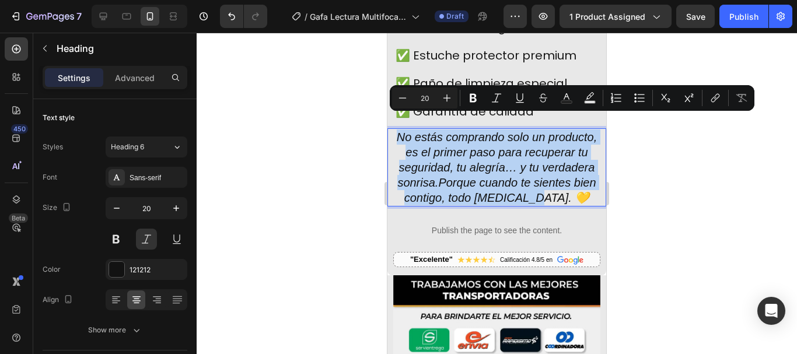
drag, startPoint x: 509, startPoint y: 195, endPoint x: 394, endPoint y: 117, distance: 138.2
click at [394, 129] on p "No estás comprando solo un producto, es el primer paso para recuperar tu seguri…" at bounding box center [496, 167] width 205 height 76
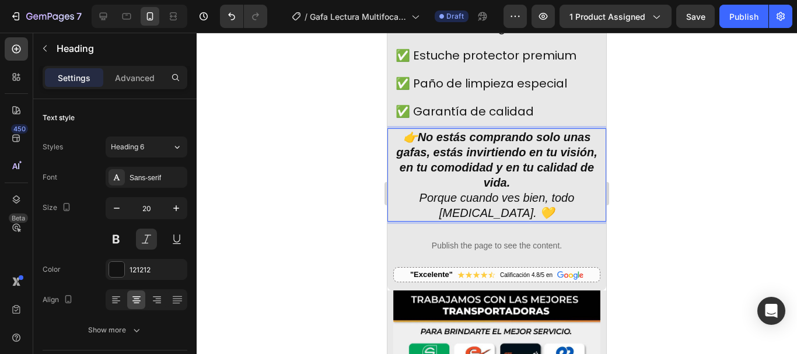
click at [661, 146] on div at bounding box center [497, 193] width 600 height 321
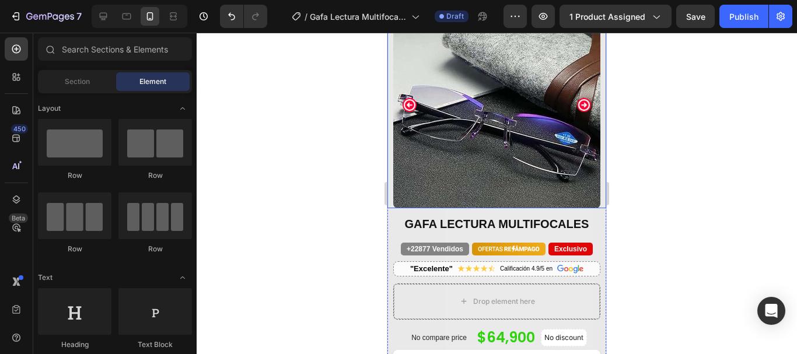
scroll to position [117, 0]
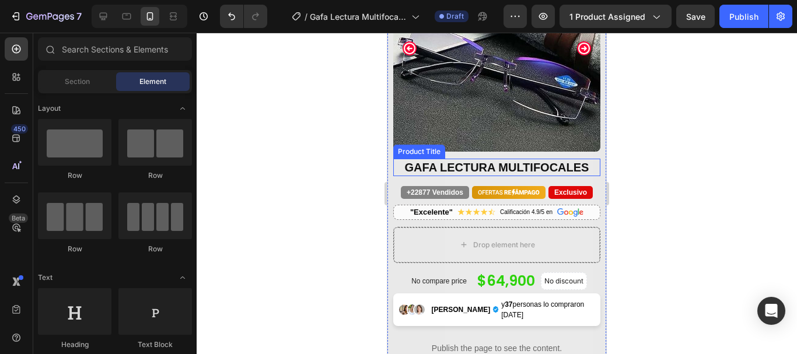
click at [540, 160] on h2 "GAFA LECTURA MULTIFOCALES" at bounding box center [496, 167] width 207 height 17
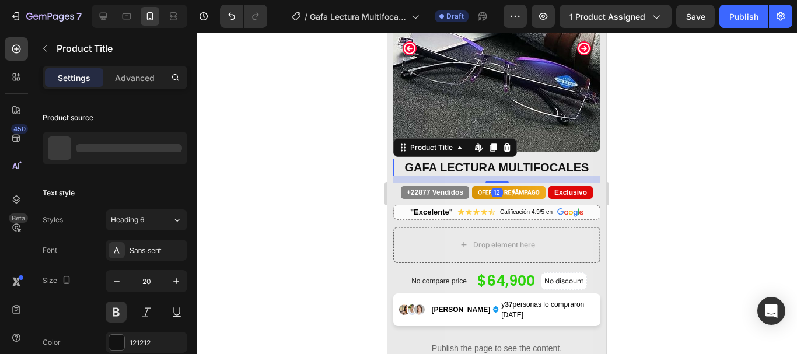
click at [540, 160] on h2 "GAFA LECTURA MULTIFOCALES" at bounding box center [496, 167] width 207 height 17
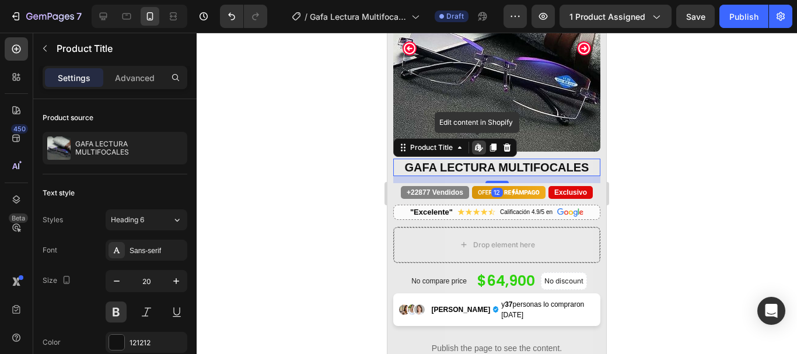
click at [535, 159] on h2 "GAFA LECTURA MULTIFOCALES" at bounding box center [496, 167] width 207 height 17
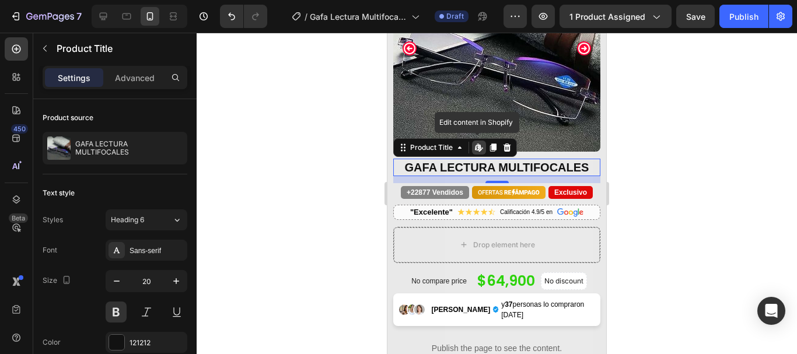
click at [533, 159] on h2 "GAFA LECTURA MULTIFOCALES" at bounding box center [496, 167] width 207 height 17
click at [646, 147] on div at bounding box center [497, 193] width 600 height 321
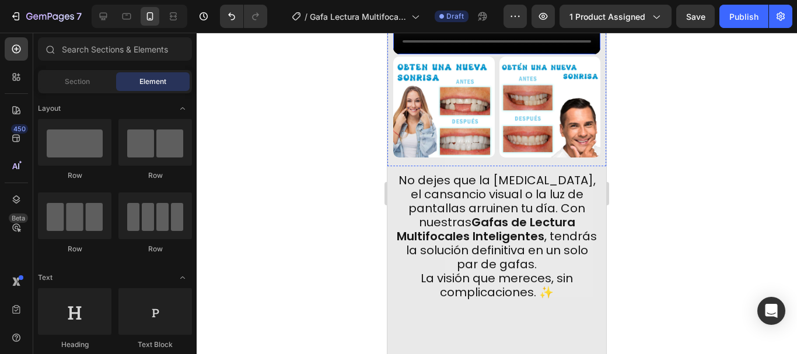
scroll to position [758, 0]
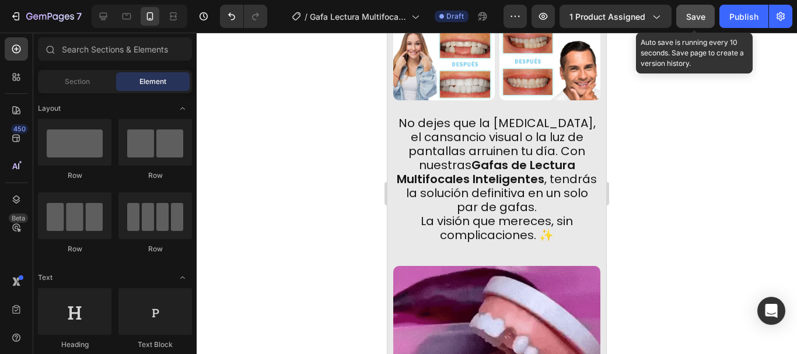
click at [696, 17] on span "Save" at bounding box center [695, 17] width 19 height 10
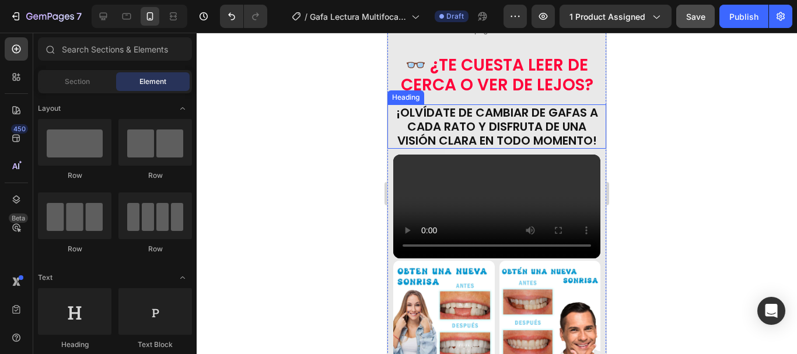
scroll to position [525, 0]
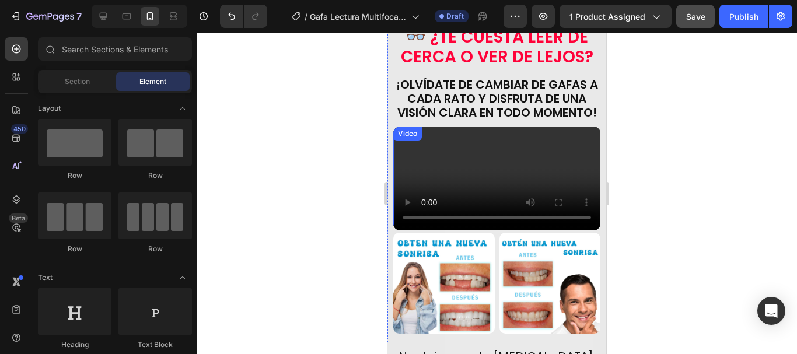
click at [463, 180] on video at bounding box center [496, 179] width 207 height 104
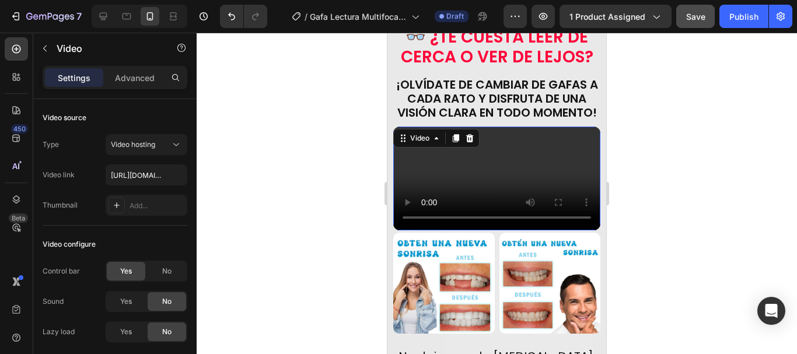
click at [475, 170] on video at bounding box center [496, 179] width 207 height 104
click at [140, 170] on input "[URL][DOMAIN_NAME]" at bounding box center [147, 174] width 82 height 21
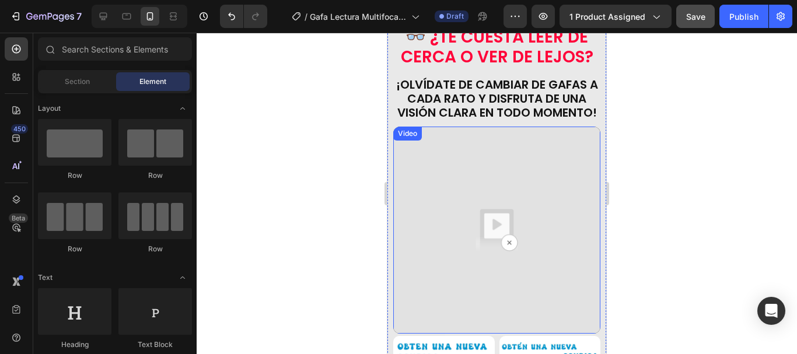
click at [492, 179] on img at bounding box center [496, 230] width 207 height 207
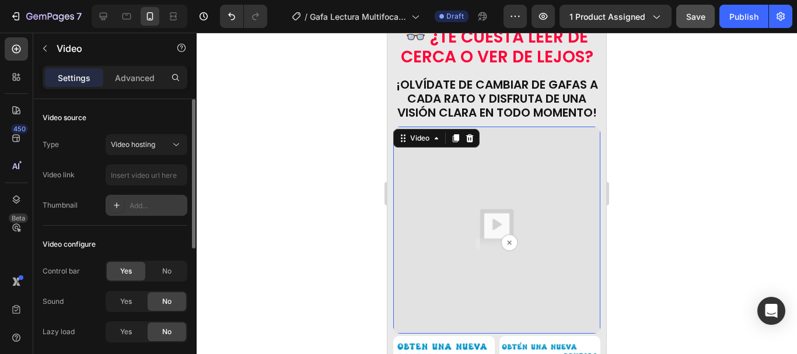
click at [108, 208] on div at bounding box center [116, 205] width 16 height 16
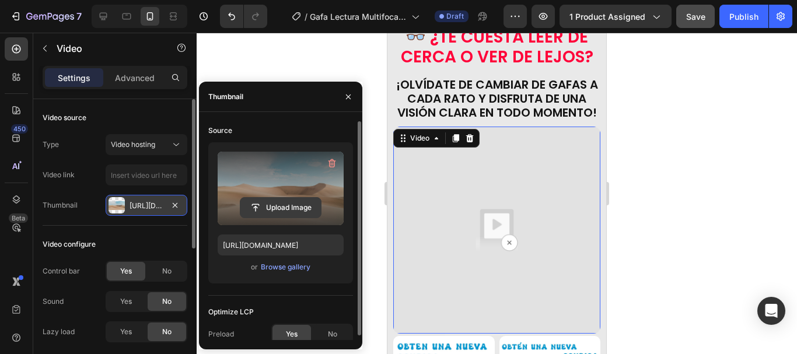
click at [269, 209] on input "file" at bounding box center [280, 208] width 80 height 20
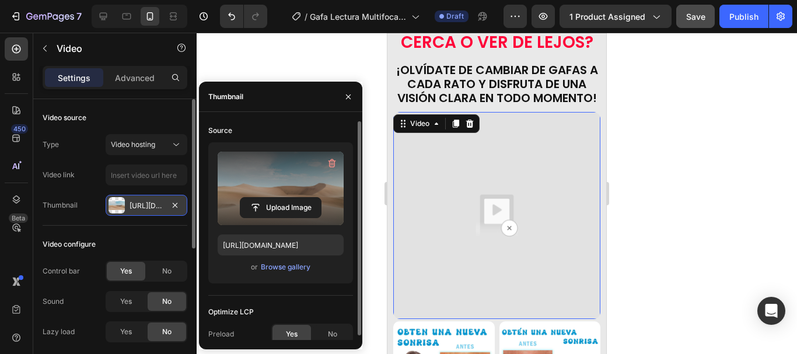
scroll to position [583, 0]
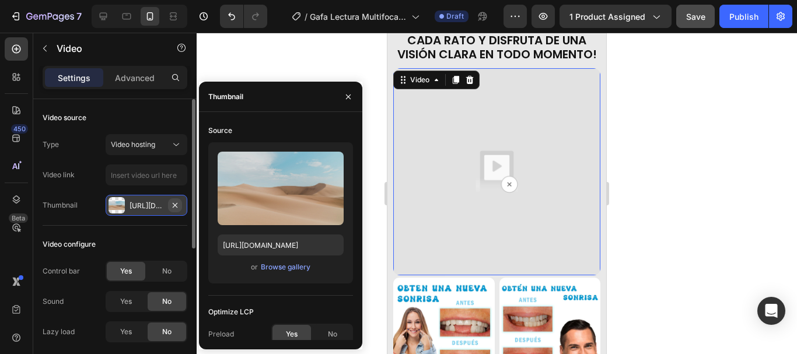
click at [176, 208] on icon "button" at bounding box center [174, 205] width 9 height 9
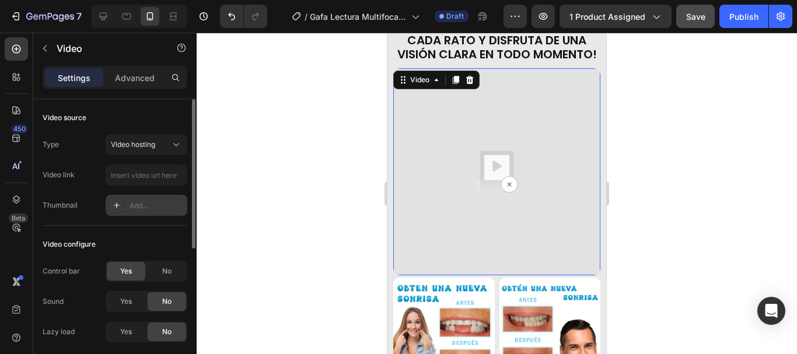
click at [269, 177] on div at bounding box center [497, 193] width 600 height 321
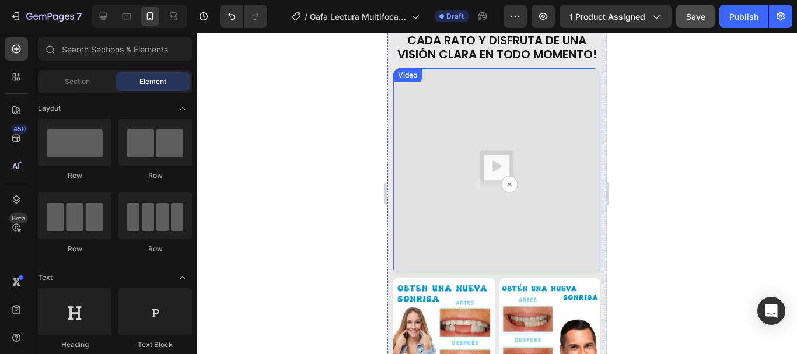
click at [474, 142] on img at bounding box center [496, 171] width 207 height 207
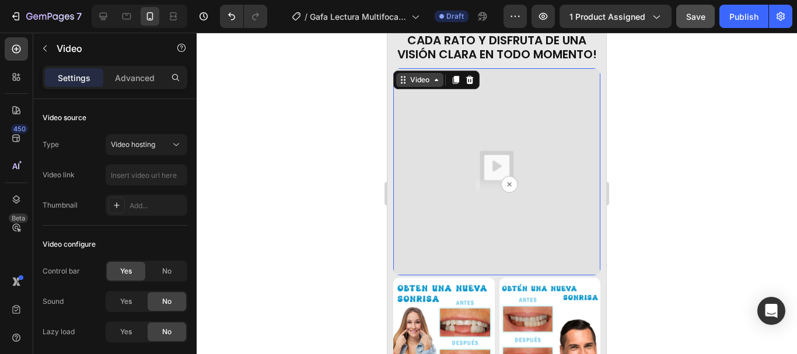
click at [435, 79] on icon at bounding box center [436, 79] width 9 height 9
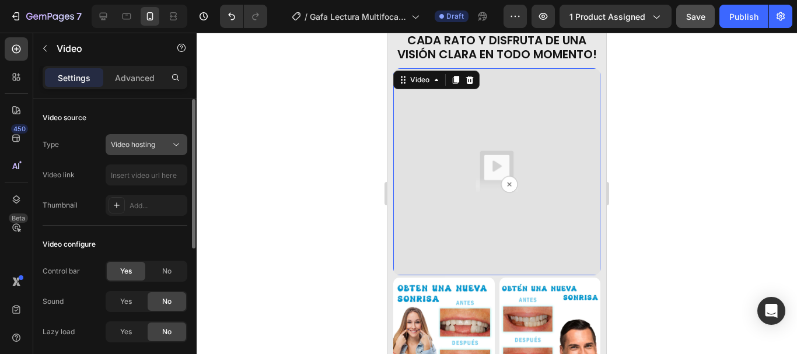
click at [158, 141] on div "Video hosting" at bounding box center [140, 144] width 59 height 10
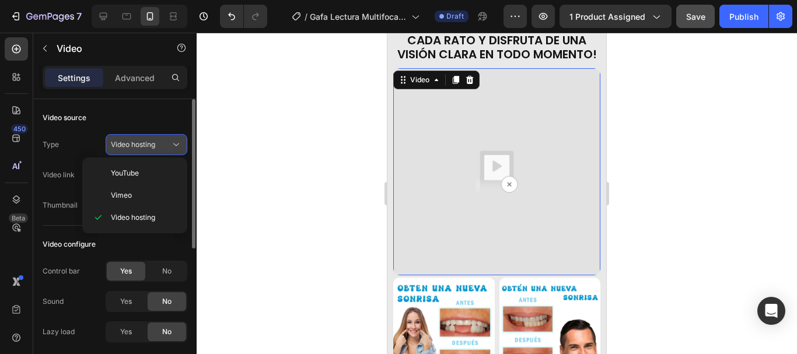
click at [158, 141] on div "Video hosting" at bounding box center [140, 144] width 59 height 10
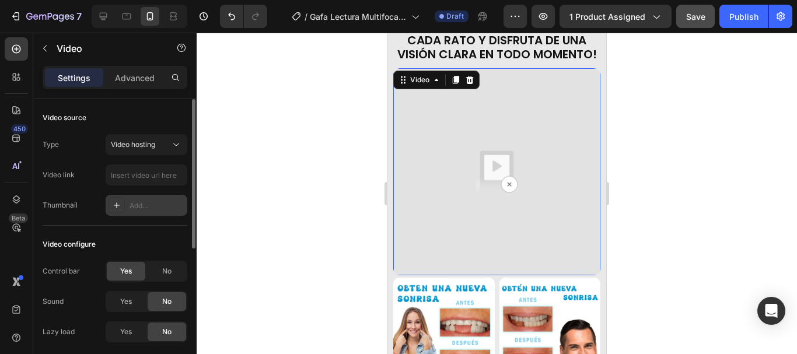
click at [138, 203] on div "Add..." at bounding box center [156, 206] width 55 height 10
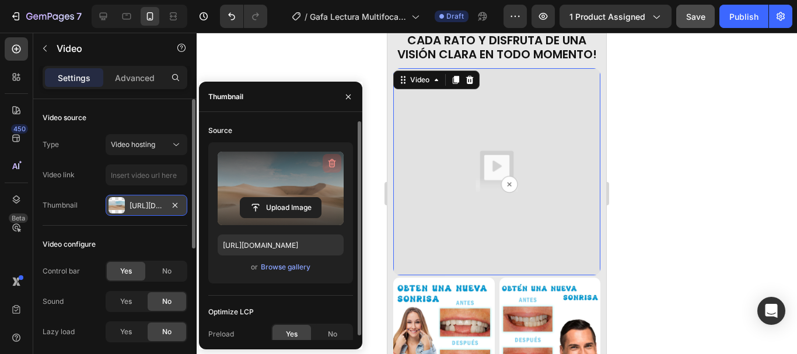
click at [330, 160] on icon "button" at bounding box center [332, 163] width 12 height 12
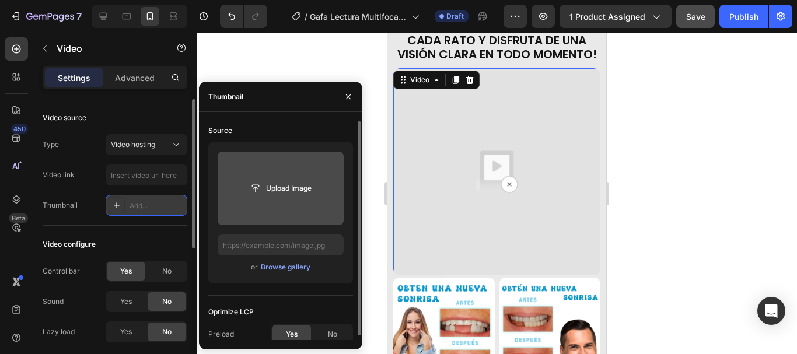
type input "C:\fakepath\ok la verga.mp4"
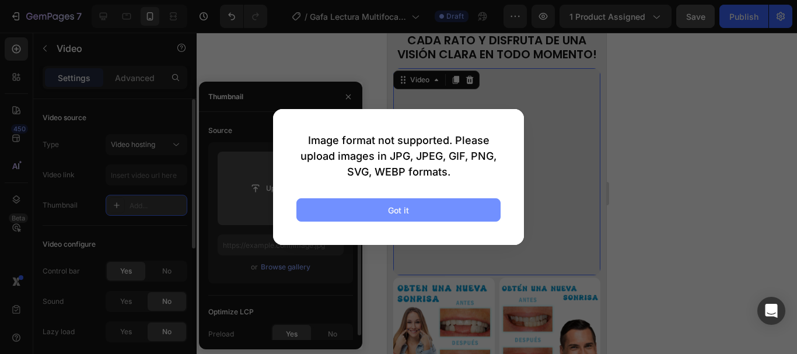
click at [401, 210] on div "Got it" at bounding box center [398, 210] width 21 height 12
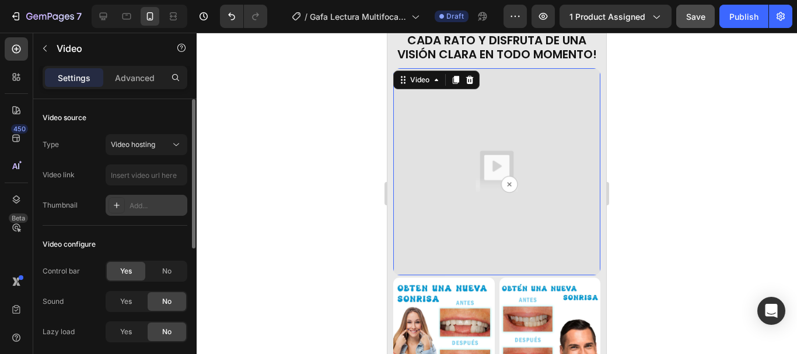
click at [662, 139] on div at bounding box center [497, 193] width 600 height 321
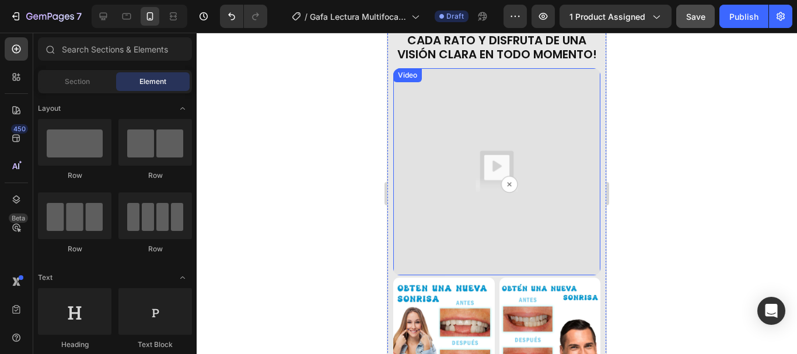
click at [520, 123] on img at bounding box center [496, 171] width 207 height 207
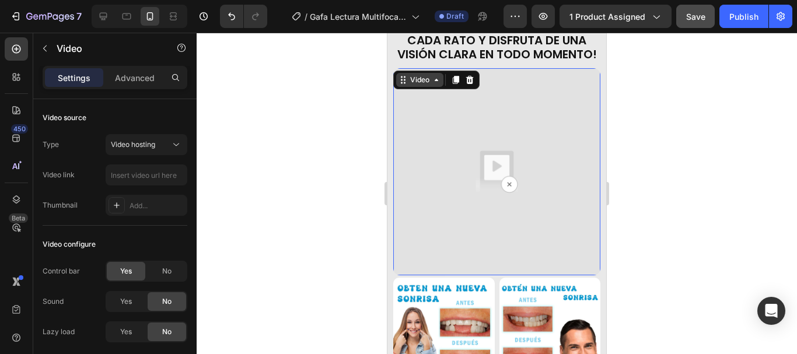
click at [429, 75] on div "Video" at bounding box center [420, 80] width 24 height 10
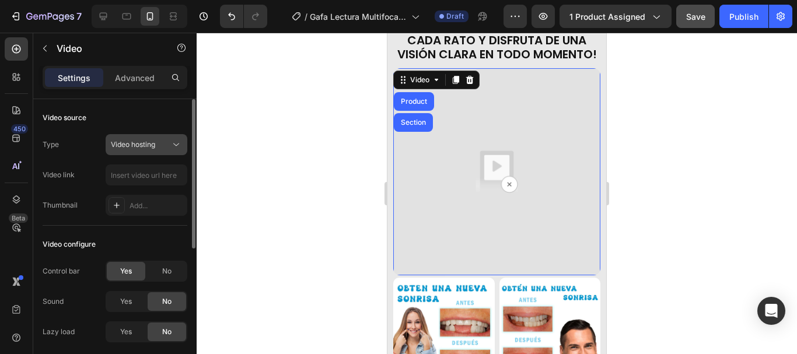
click at [155, 139] on span "Video hosting" at bounding box center [133, 144] width 44 height 10
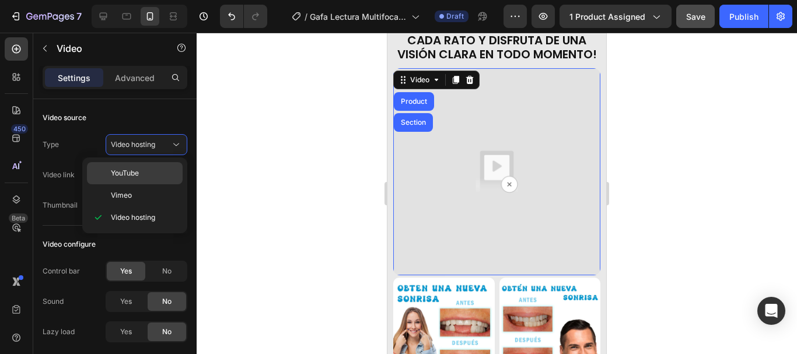
click at [135, 177] on span "YouTube" at bounding box center [125, 173] width 28 height 10
type input "[URL][DOMAIN_NAME]"
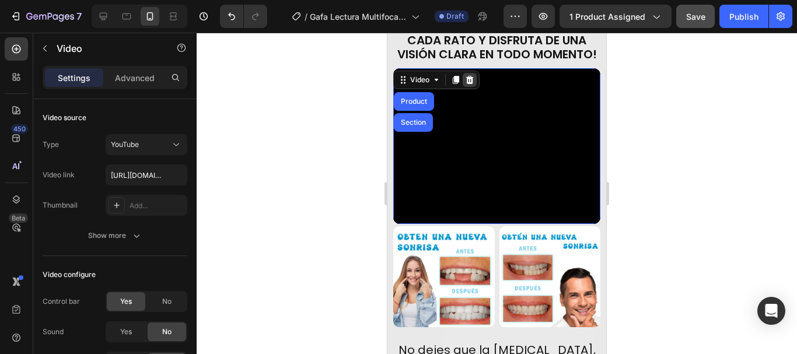
click at [469, 78] on icon at bounding box center [469, 79] width 9 height 9
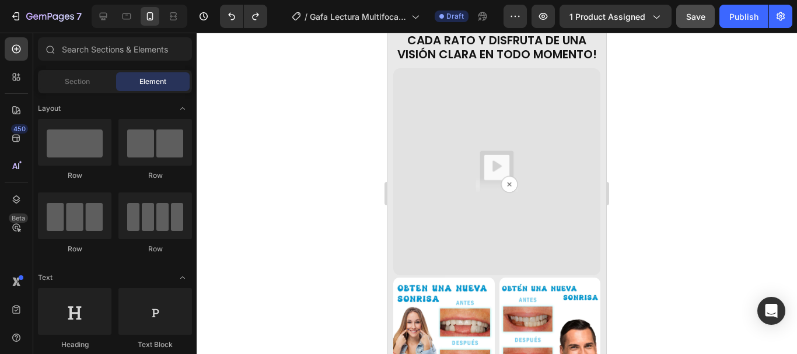
click at [682, 121] on div at bounding box center [497, 193] width 600 height 321
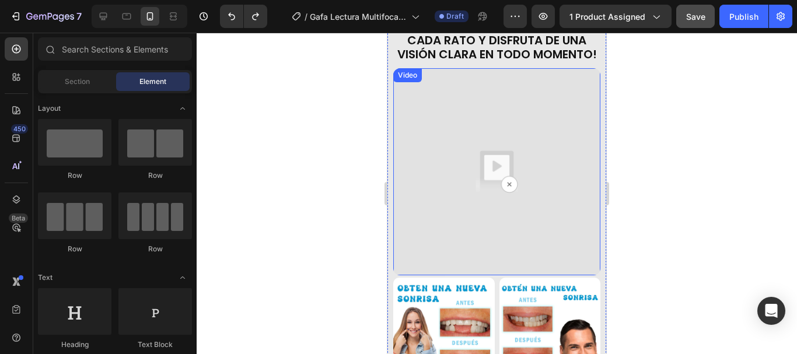
click at [502, 138] on img at bounding box center [496, 171] width 207 height 207
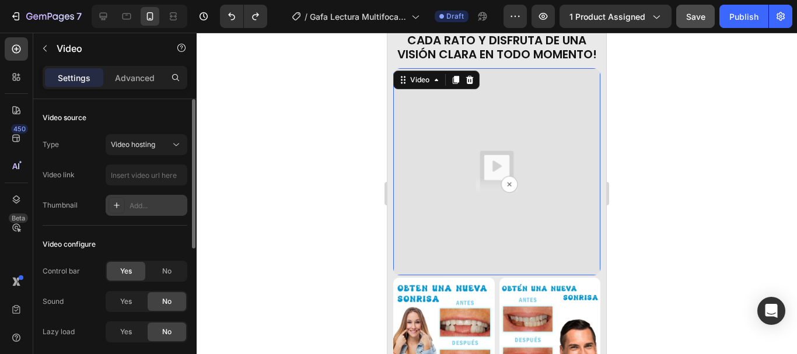
click at [118, 201] on icon at bounding box center [116, 205] width 9 height 9
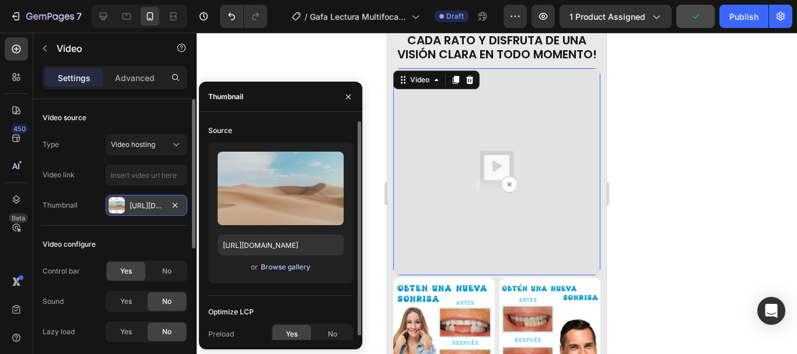
click at [278, 269] on div "Browse gallery" at bounding box center [286, 267] width 50 height 10
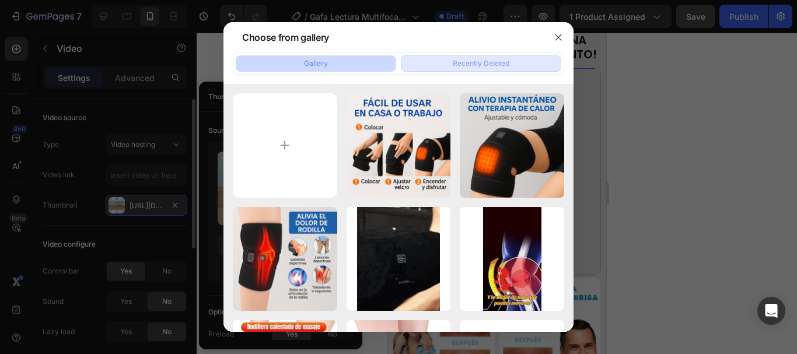
click at [474, 58] on button "Recently Deleted" at bounding box center [481, 63] width 160 height 16
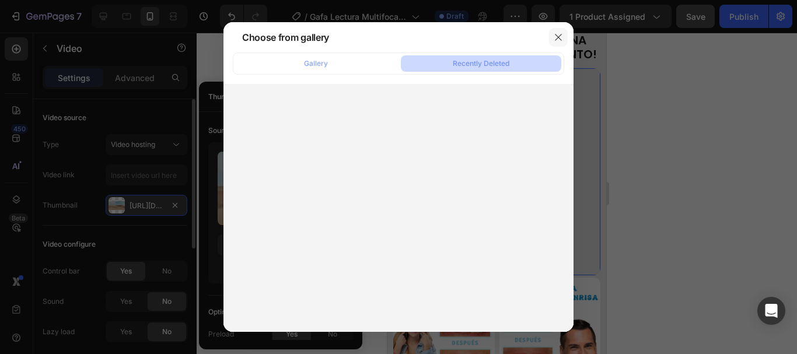
click at [566, 33] on button "button" at bounding box center [558, 37] width 19 height 19
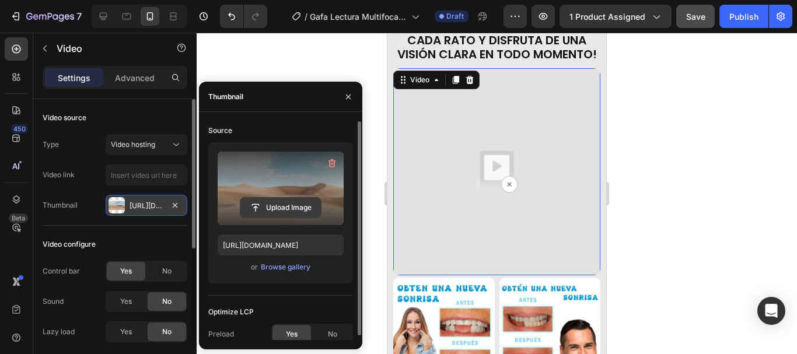
click at [284, 207] on input "file" at bounding box center [280, 208] width 80 height 20
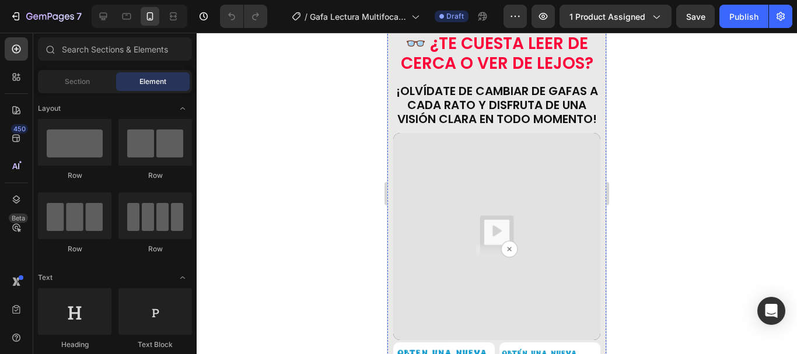
scroll to position [583, 0]
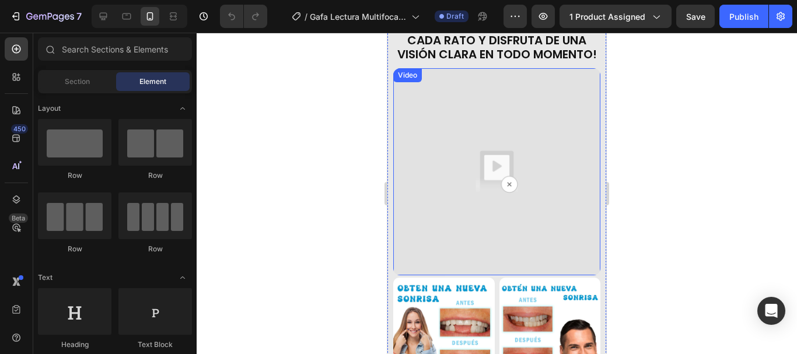
click at [452, 162] on img at bounding box center [496, 171] width 207 height 207
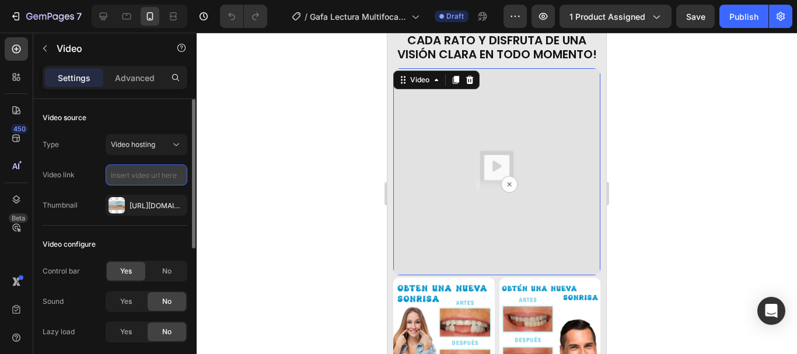
click at [145, 176] on input "text" at bounding box center [147, 174] width 82 height 21
paste input "file:///C:/Users/Faber/Desktop/TITANSHOP/02.%20Productos/Gafa%20Lectura%20Multi…"
type input "file:///C:/Users/Faber/Desktop/TITANSHOP/02.%20Productos/Gafa%20Lectura%20Multi…"
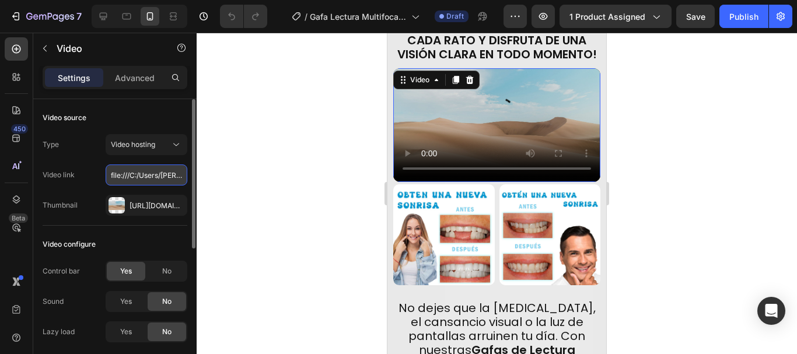
scroll to position [0, 555]
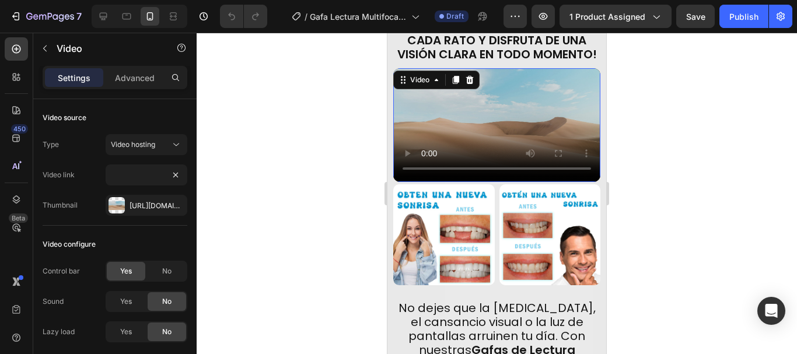
click at [275, 167] on div at bounding box center [497, 193] width 600 height 321
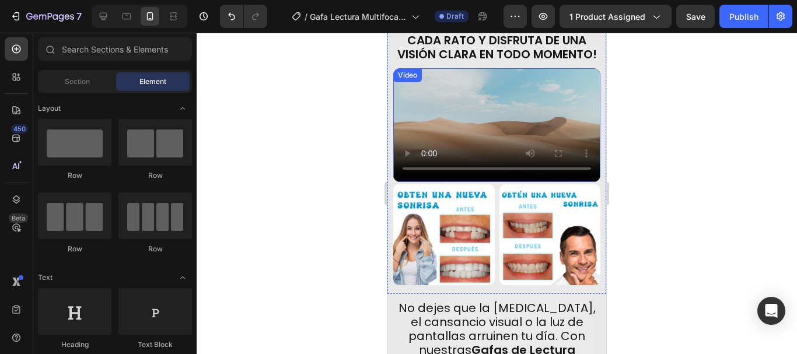
click at [478, 112] on video at bounding box center [496, 124] width 207 height 113
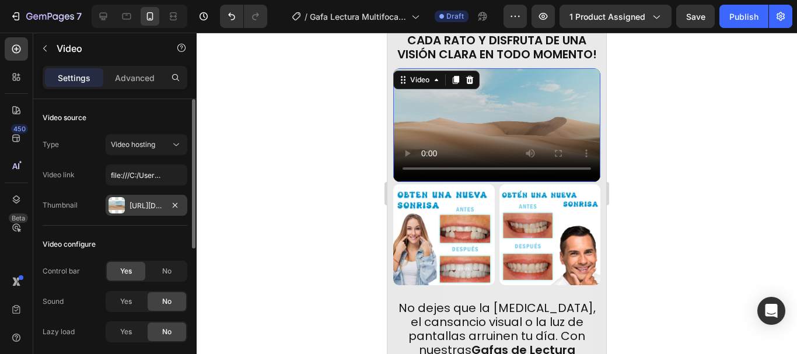
click at [124, 208] on div at bounding box center [116, 205] width 16 height 16
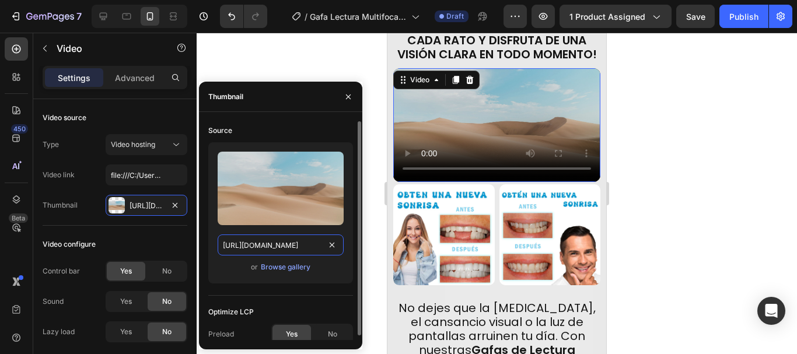
click at [278, 248] on input "[URL][DOMAIN_NAME]" at bounding box center [281, 244] width 126 height 21
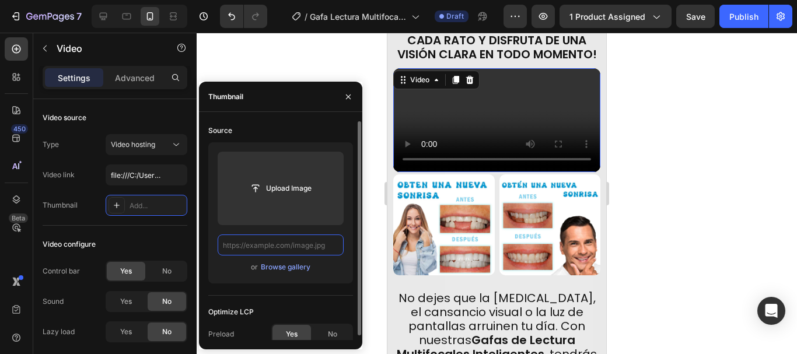
click at [279, 243] on input "text" at bounding box center [281, 244] width 126 height 21
paste input "file:///C:/Users/Faber/Desktop/TITANSHOP/02.%20Productos/Gafa%20Lectura%20Multi…"
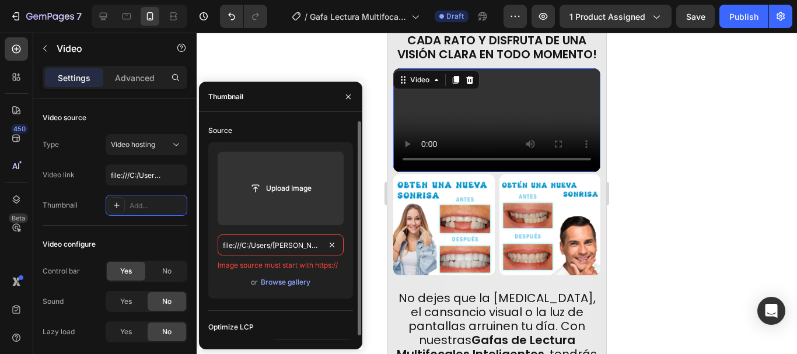
scroll to position [0, 510]
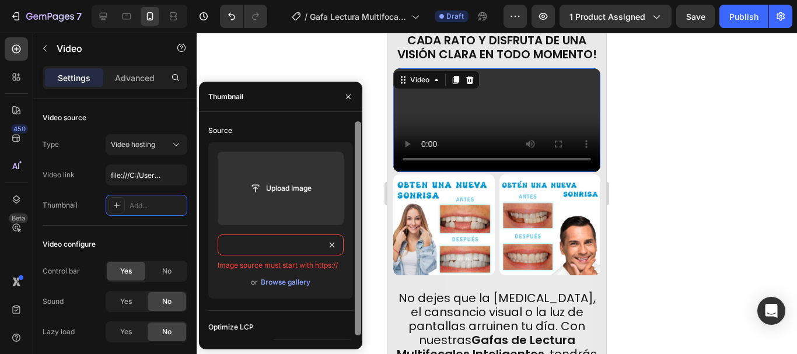
click at [359, 257] on div at bounding box center [358, 228] width 6 height 214
type input "file:///C:/Users/Faber/Desktop/TITANSHOP/02.%20Productos/Gafa%20Lectura%20Multi…"
click at [353, 222] on div "Source Upload Image file:///C:/Users/Faber/Desktop/TITANSHOP/02.%20Productos/Ga…" at bounding box center [280, 240] width 163 height 239
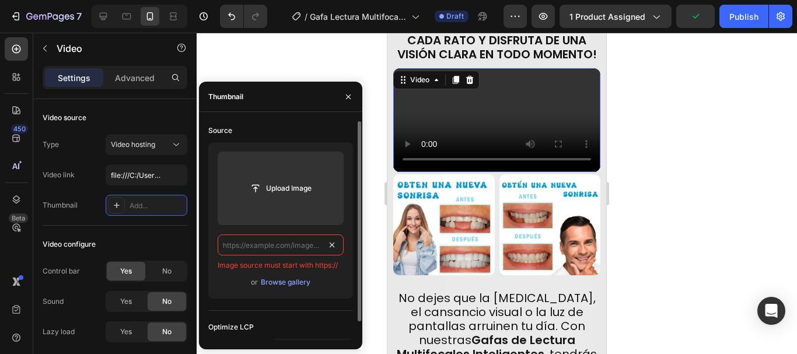
scroll to position [0, 0]
drag, startPoint x: 686, startPoint y: 61, endPoint x: 687, endPoint y: 44, distance: 16.3
click at [687, 61] on div at bounding box center [497, 193] width 600 height 321
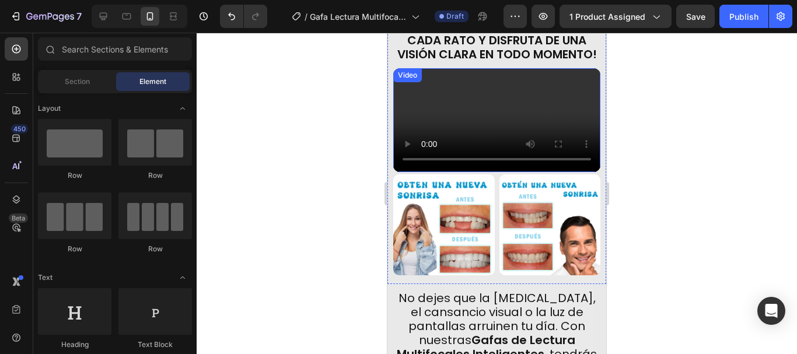
click at [444, 98] on video at bounding box center [496, 120] width 207 height 104
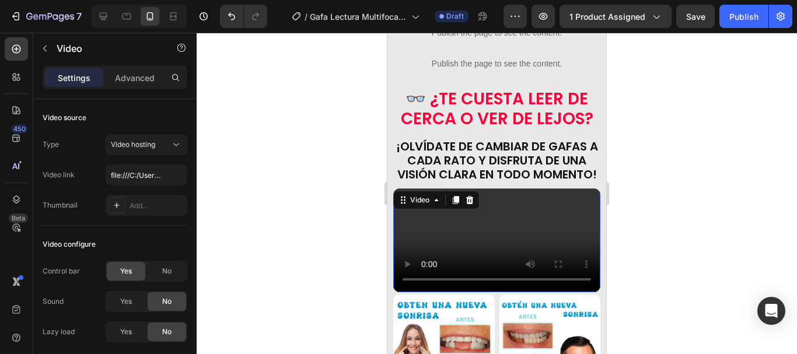
scroll to position [525, 0]
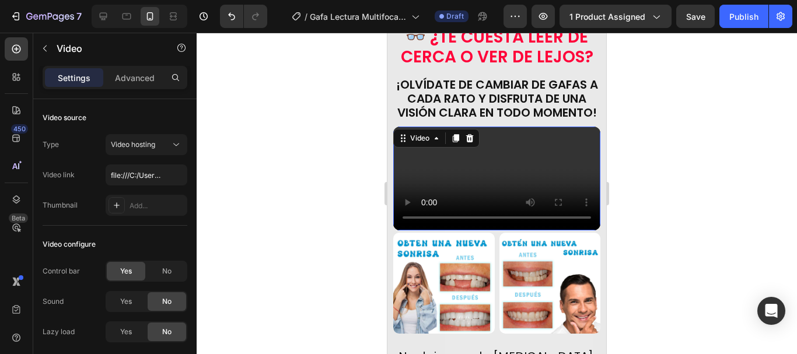
click at [505, 147] on video at bounding box center [496, 179] width 207 height 104
click at [178, 142] on icon at bounding box center [176, 145] width 12 height 12
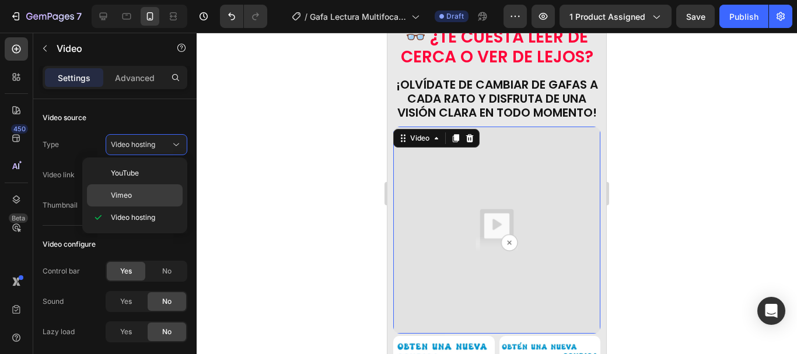
click at [143, 198] on p "Vimeo" at bounding box center [144, 195] width 66 height 10
type input "https://vimeo.com/347119375"
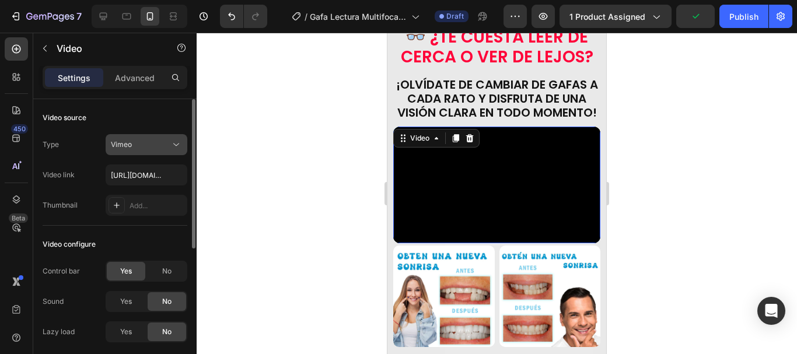
click at [177, 142] on icon at bounding box center [176, 145] width 12 height 12
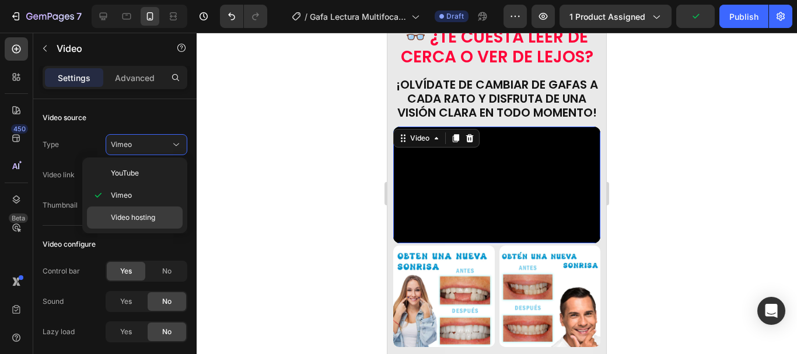
click at [148, 215] on span "Video hosting" at bounding box center [133, 217] width 44 height 10
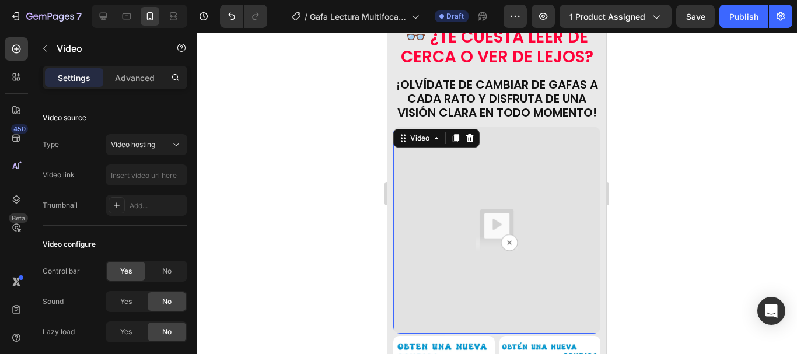
click at [318, 181] on div at bounding box center [497, 193] width 600 height 321
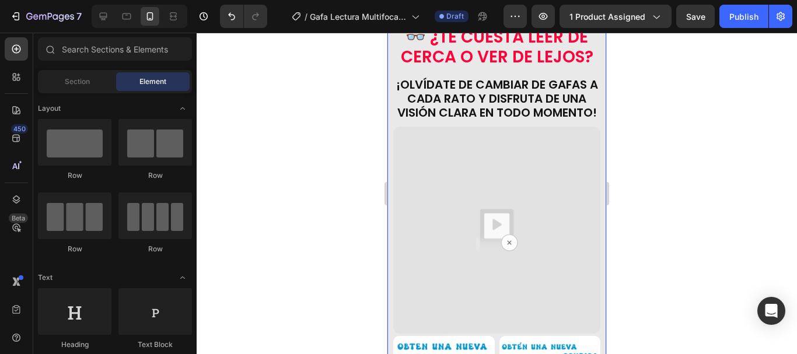
click at [491, 122] on div "GAFA LECTURA MULTIFOCALES Product Title +22877 Vendidos Exclusivo Custom Code "…" at bounding box center [496, 98] width 219 height 696
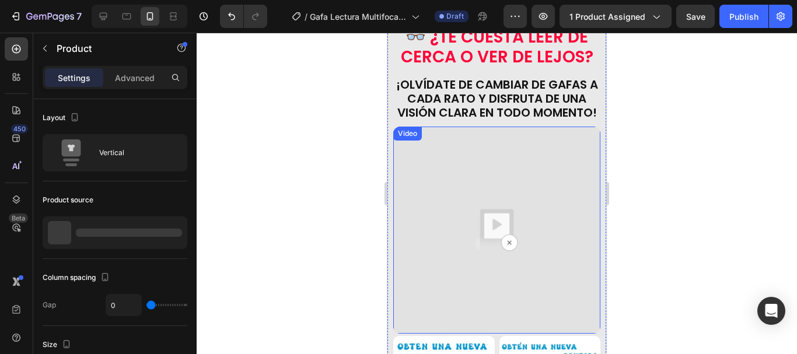
click at [499, 160] on img at bounding box center [496, 230] width 207 height 207
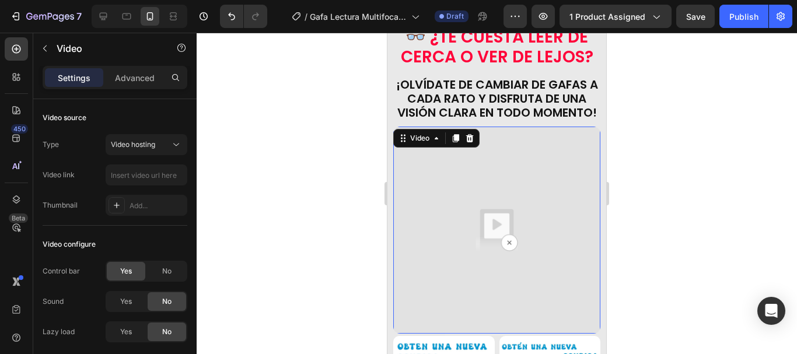
click at [499, 160] on img at bounding box center [496, 230] width 207 height 207
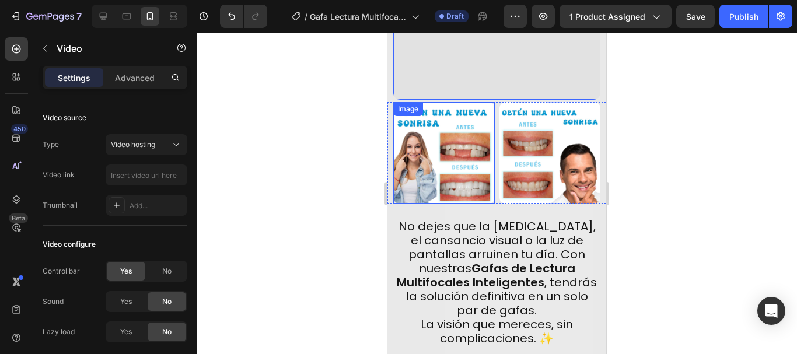
scroll to position [758, 0]
click at [463, 145] on img at bounding box center [443, 153] width 101 height 101
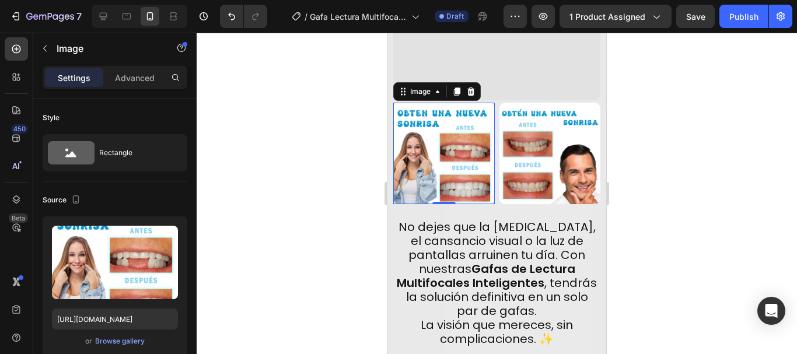
click at [499, 132] on img at bounding box center [549, 153] width 101 height 101
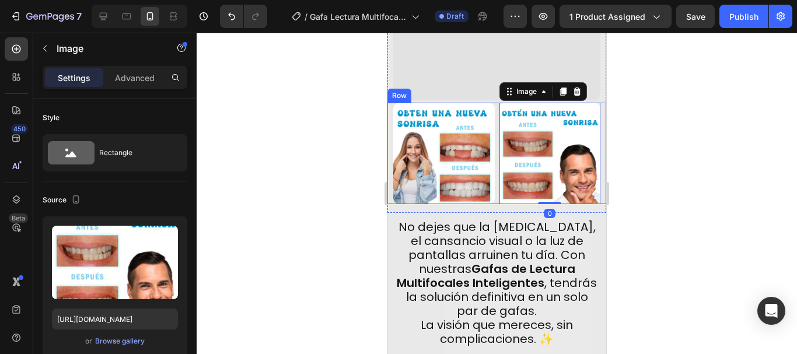
click at [456, 124] on img at bounding box center [443, 153] width 101 height 101
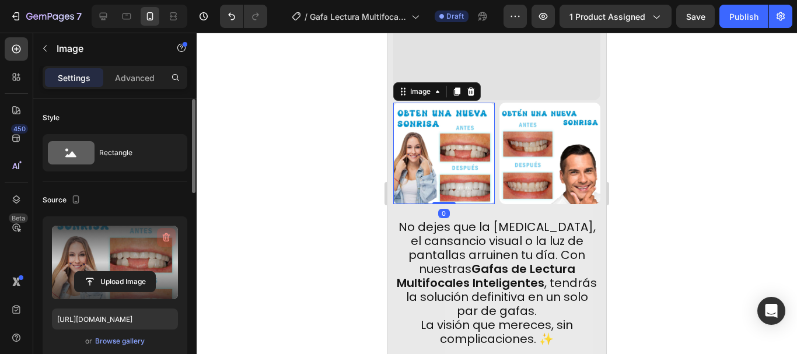
click at [167, 234] on icon "button" at bounding box center [167, 237] width 8 height 9
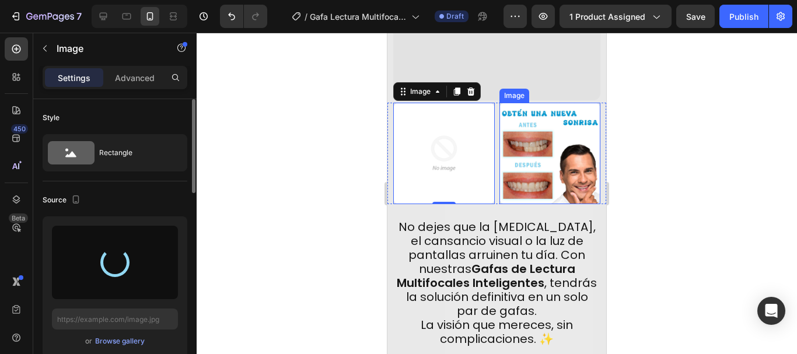
type input "https://cdn.shopify.com/s/files/1/0756/4204/4638/files/gempages_578906448214360…"
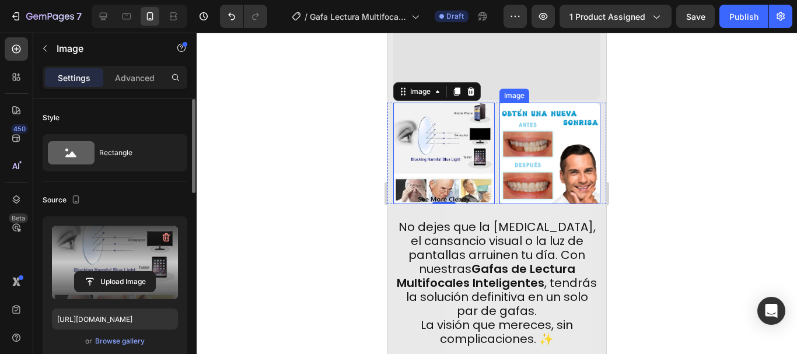
click at [565, 122] on img at bounding box center [549, 153] width 101 height 101
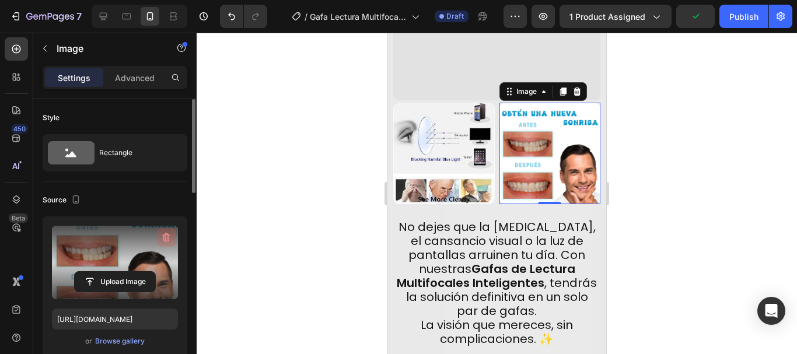
click at [161, 236] on icon "button" at bounding box center [166, 238] width 12 height 12
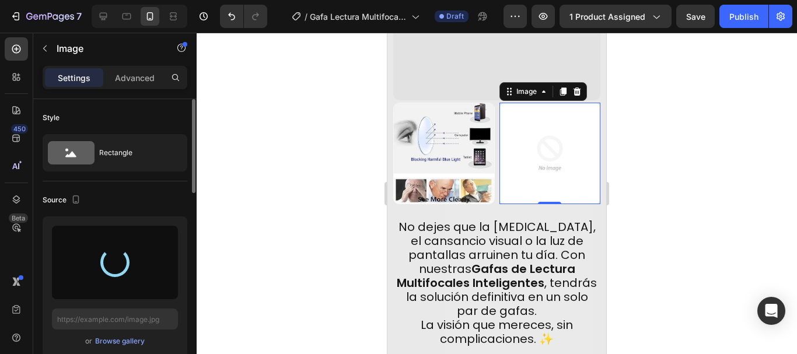
type input "https://cdn.shopify.com/s/files/1/0756/4204/4638/files/gempages_578906448214360…"
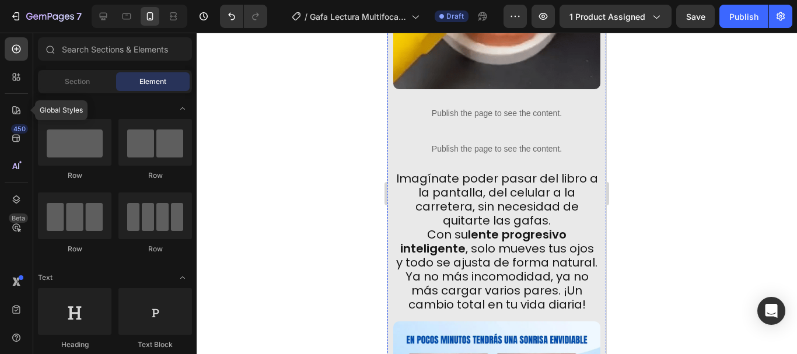
scroll to position [1894, 0]
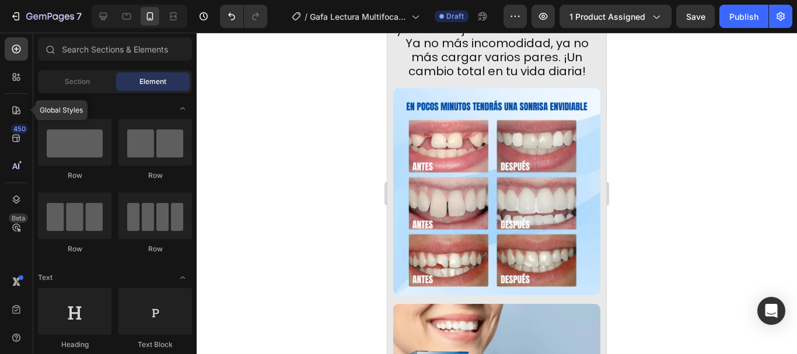
click at [447, 176] on img at bounding box center [496, 191] width 207 height 207
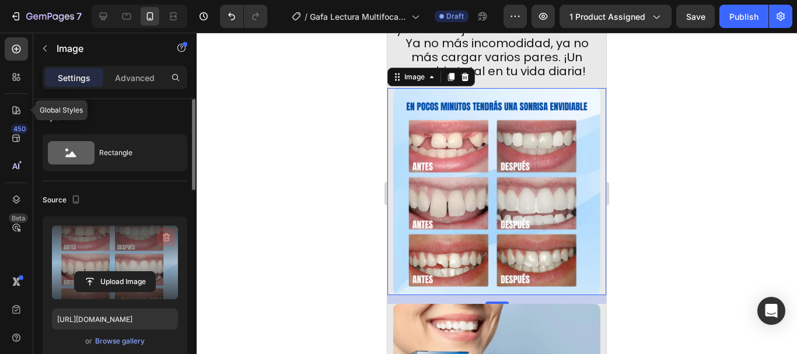
click at [169, 237] on icon "button" at bounding box center [167, 237] width 8 height 9
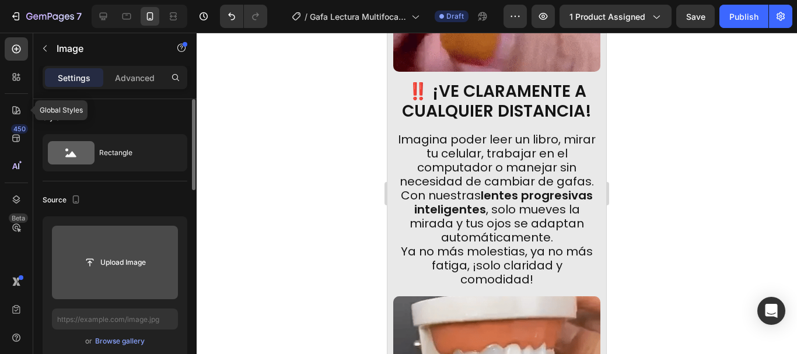
scroll to position [1253, 0]
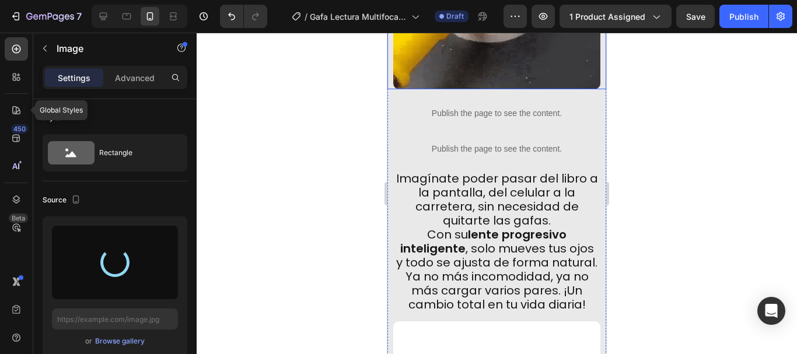
type input "https://cdn.shopify.com/s/files/1/0756/4204/4638/files/gempages_578906448214360…"
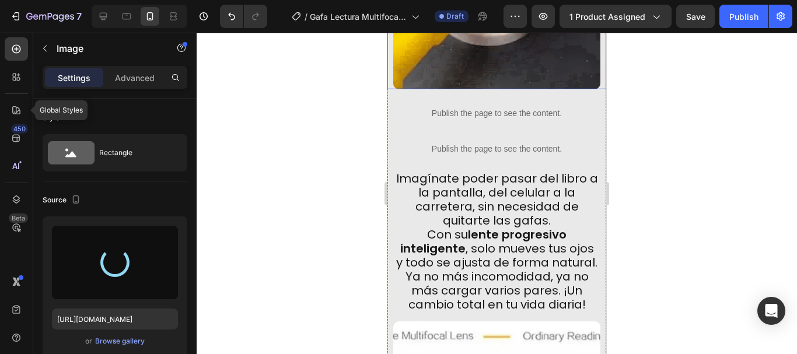
scroll to position [1894, 0]
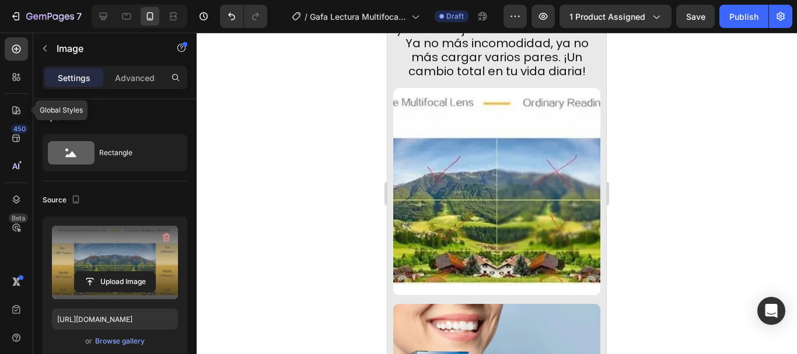
click at [684, 172] on div at bounding box center [497, 193] width 600 height 321
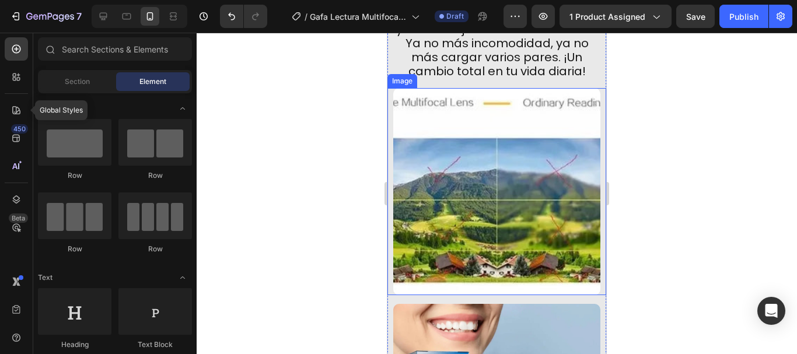
click at [480, 184] on img at bounding box center [496, 191] width 207 height 207
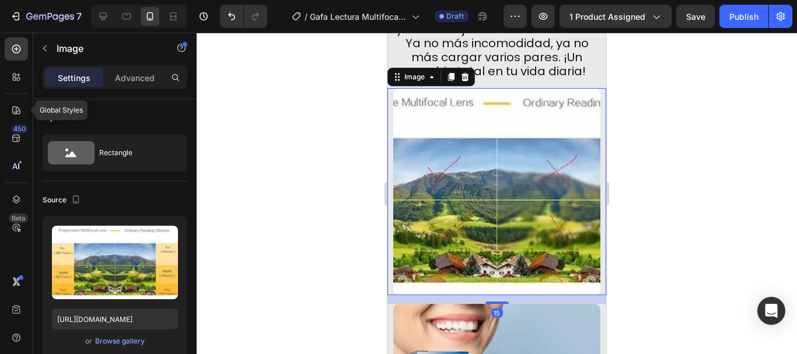
click at [316, 190] on div at bounding box center [497, 193] width 600 height 321
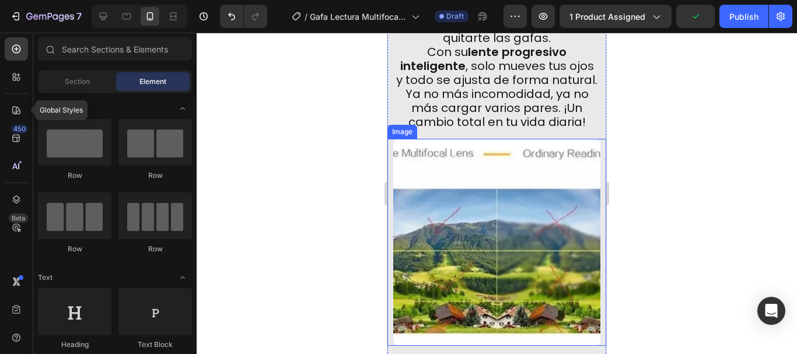
scroll to position [1836, 0]
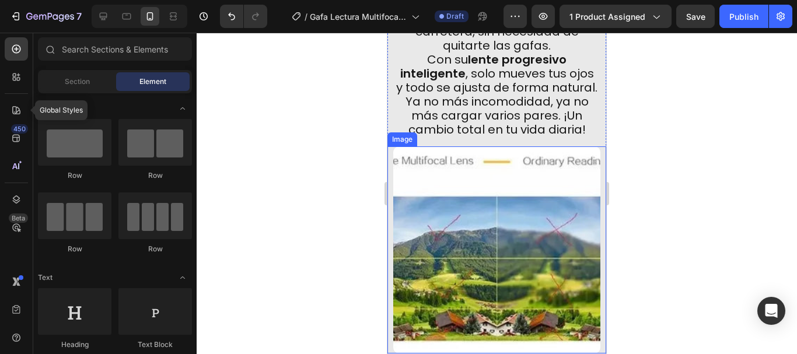
click at [501, 241] on img at bounding box center [496, 249] width 207 height 207
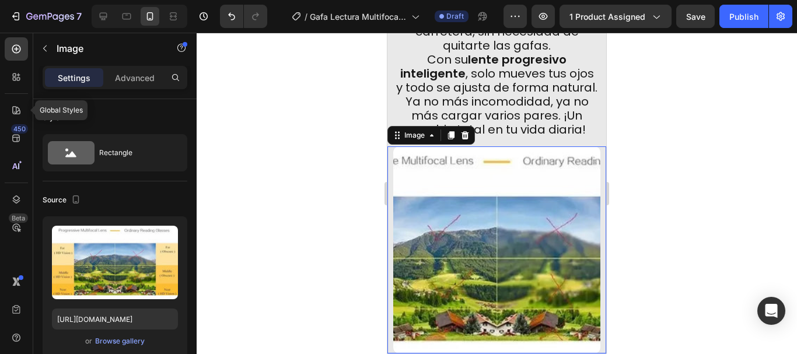
click at [166, 236] on icon "button" at bounding box center [166, 238] width 12 height 12
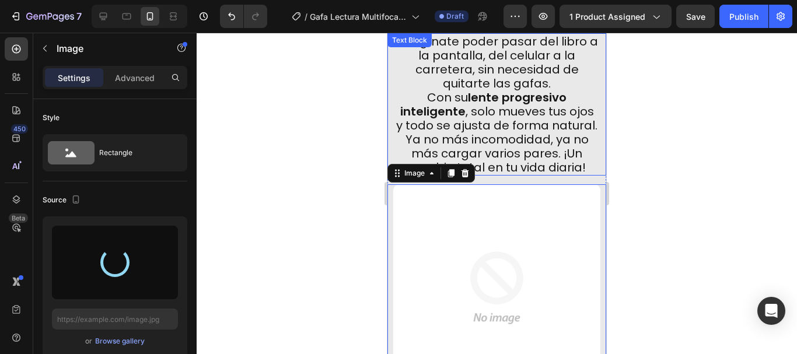
scroll to position [1778, 0]
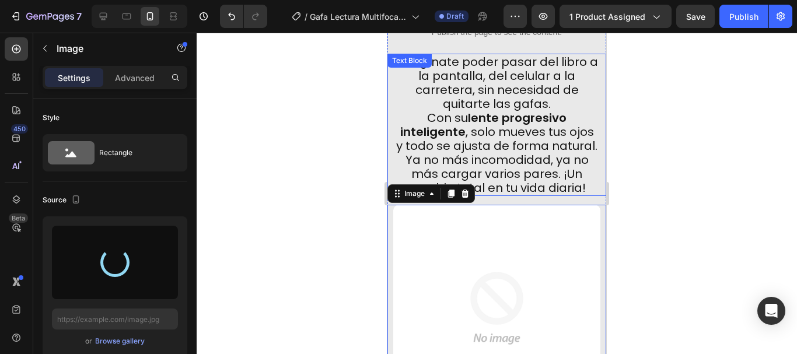
type input "https://cdn.shopify.com/s/files/1/0756/4204/4638/files/gempages_578906448214360…"
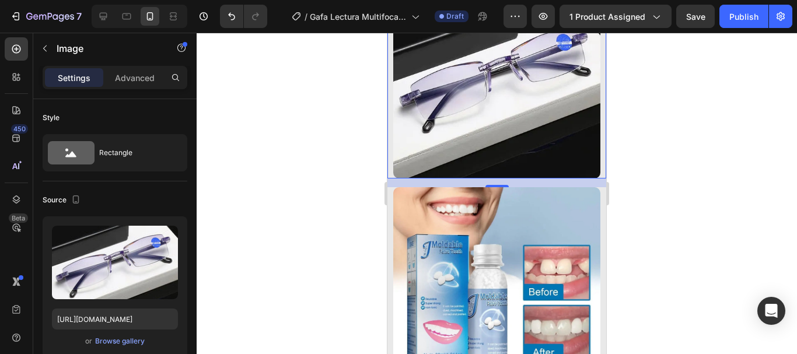
scroll to position [2128, 0]
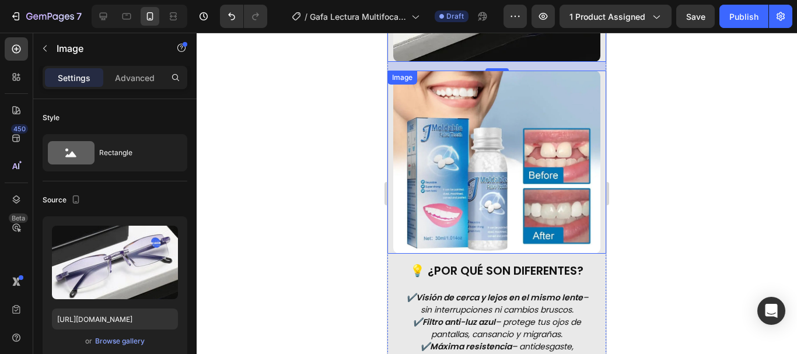
click at [492, 201] on img at bounding box center [496, 163] width 207 height 184
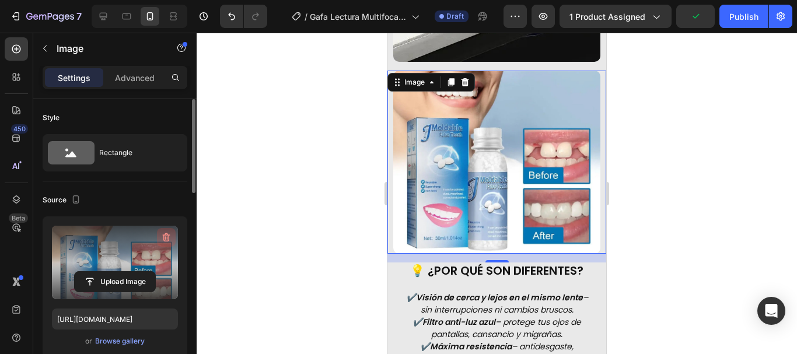
click at [165, 234] on icon "button" at bounding box center [167, 237] width 8 height 9
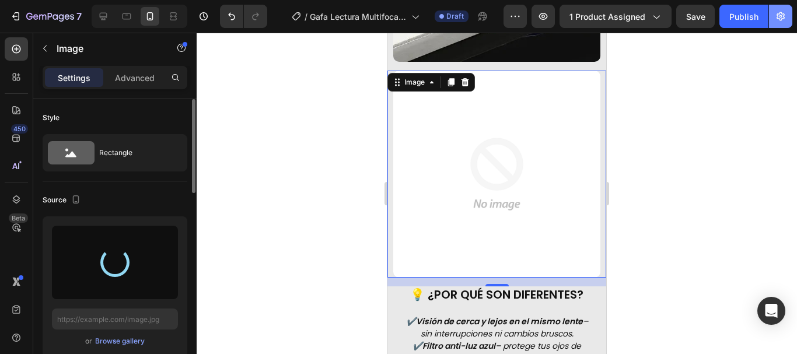
type input "https://cdn.shopify.com/s/files/1/0756/4204/4638/files/gempages_578906448214360…"
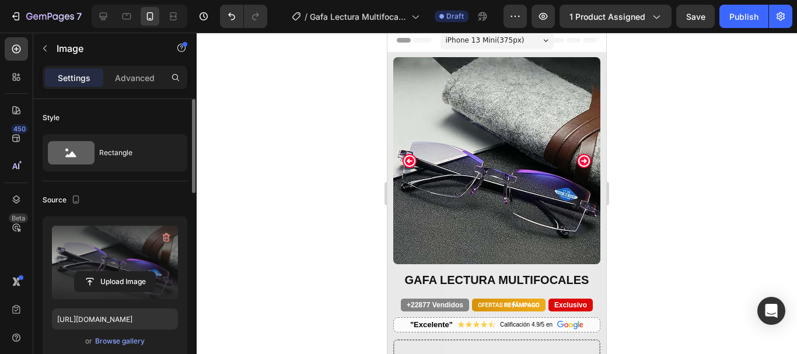
scroll to position [0, 0]
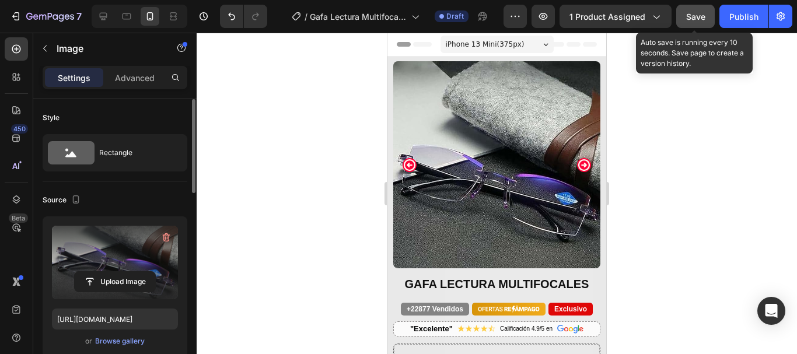
click at [696, 15] on span "Save" at bounding box center [695, 17] width 19 height 10
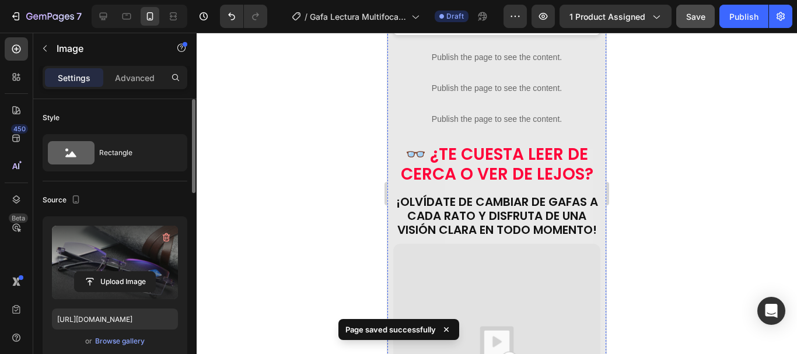
scroll to position [408, 0]
